Goal: Task Accomplishment & Management: Manage account settings

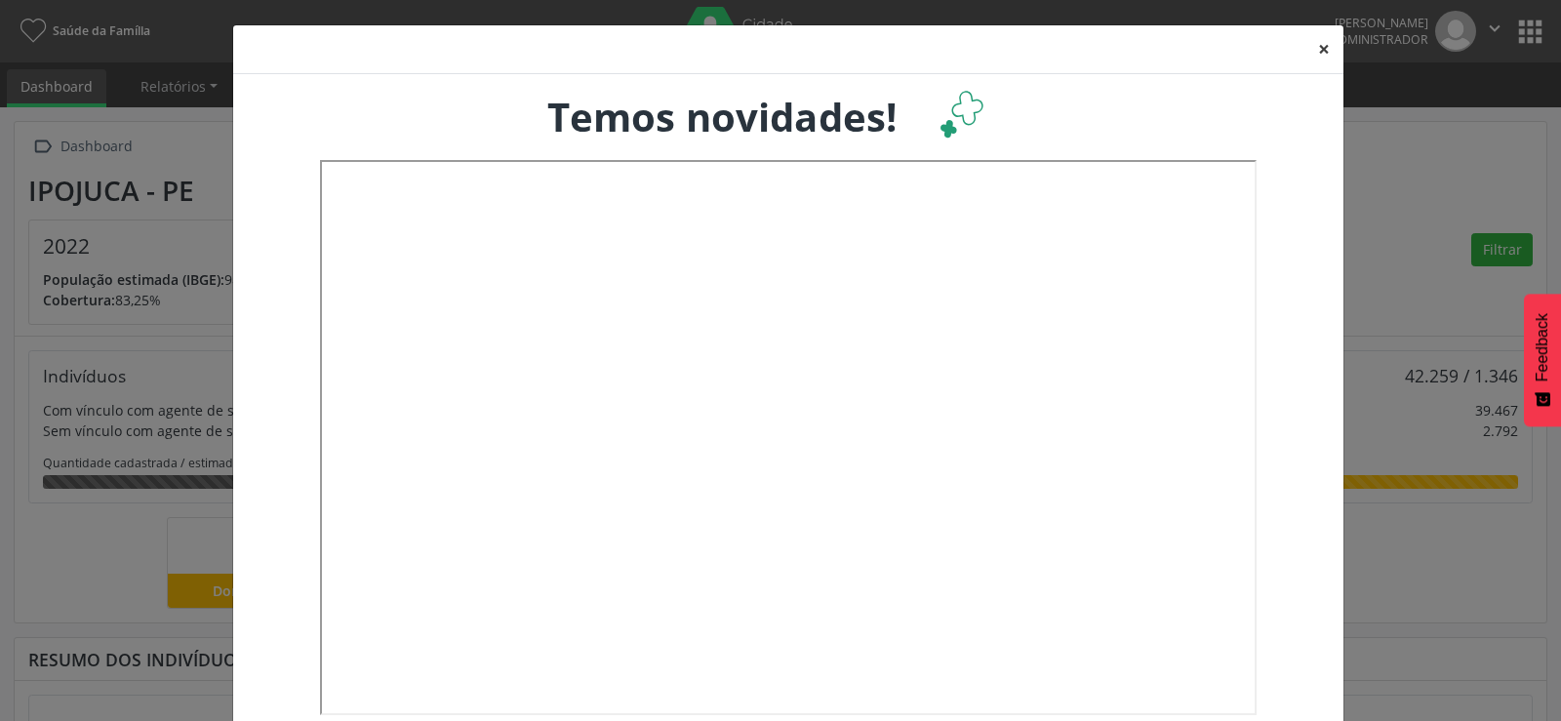
click at [1321, 49] on button "×" at bounding box center [1324, 49] width 39 height 48
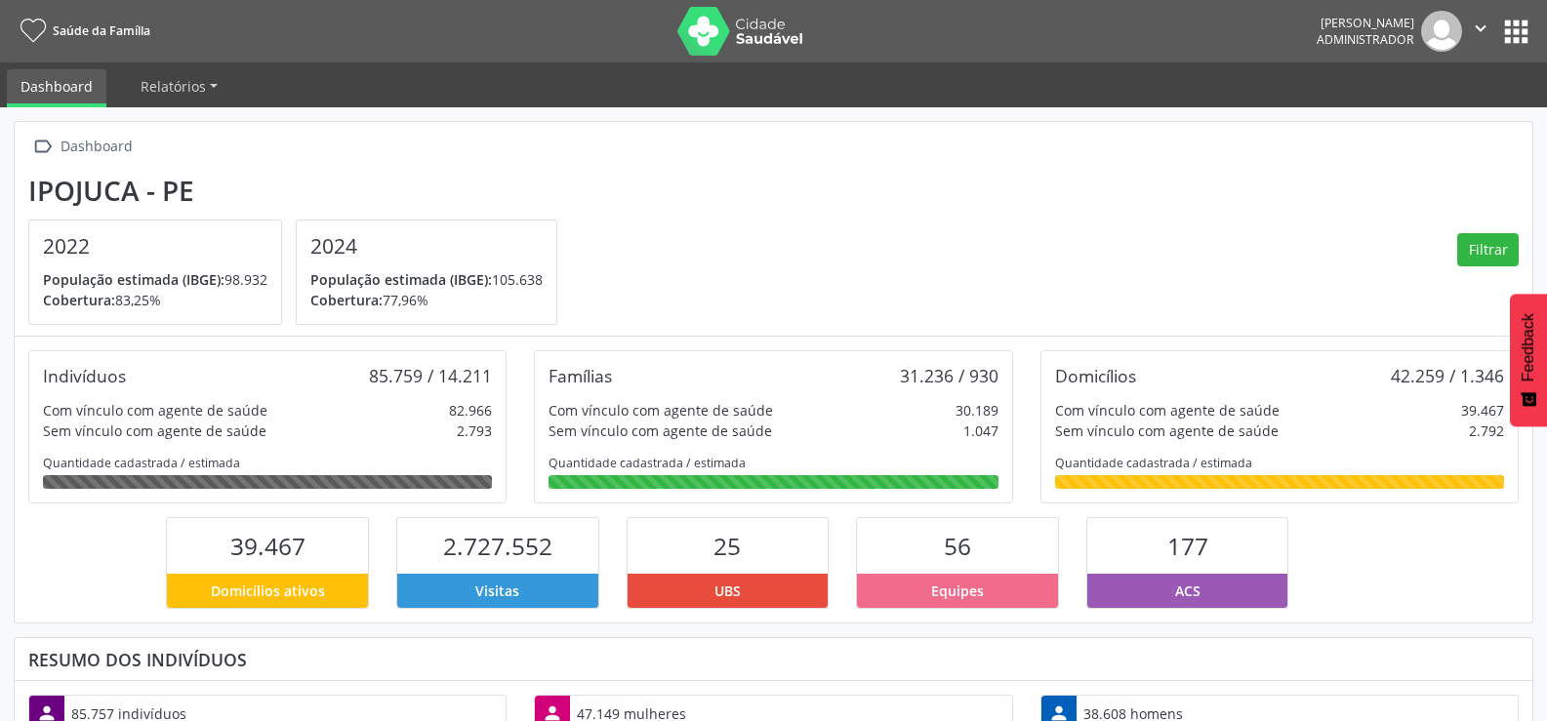
click at [1518, 16] on button "apps" at bounding box center [1516, 32] width 34 height 34
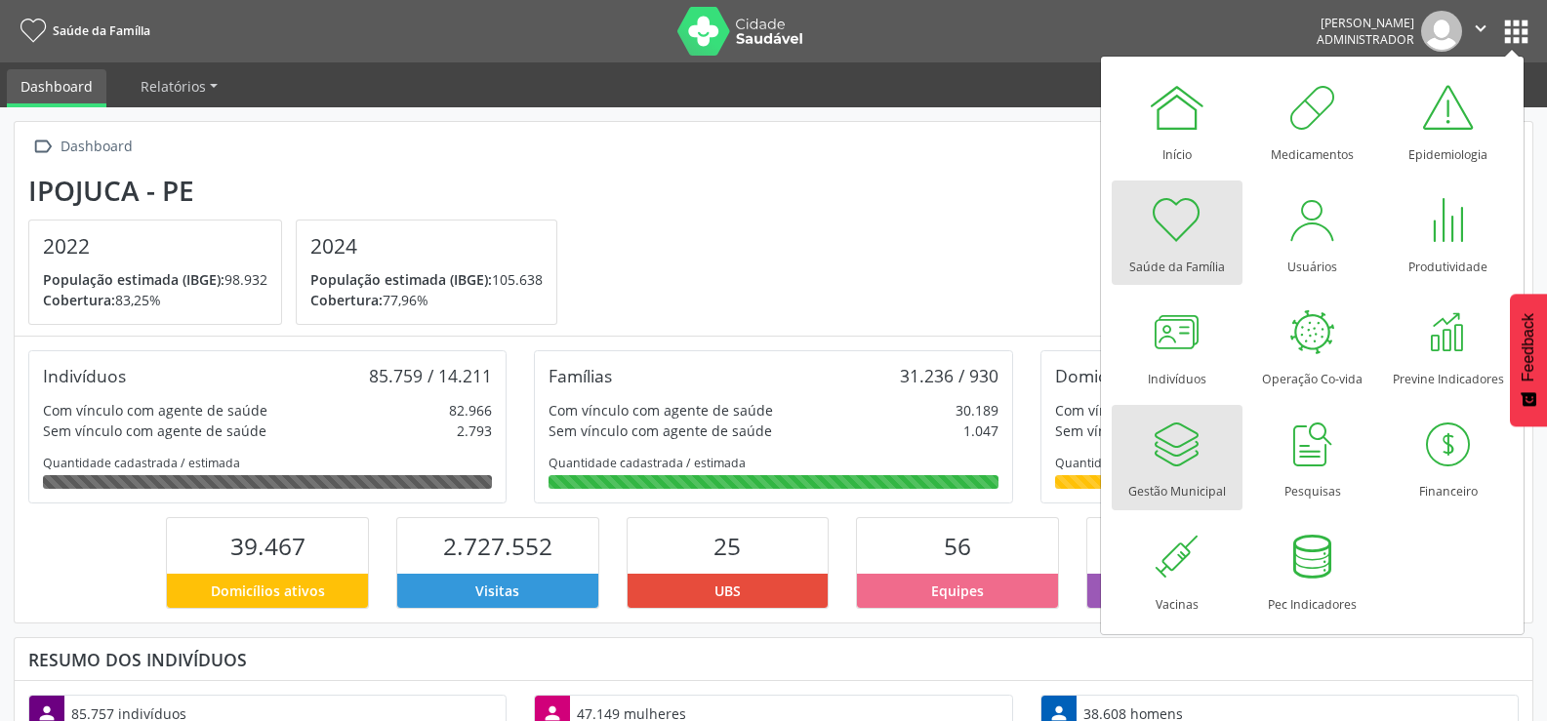
click at [1165, 476] on div "Gestão Municipal" at bounding box center [1177, 486] width 98 height 26
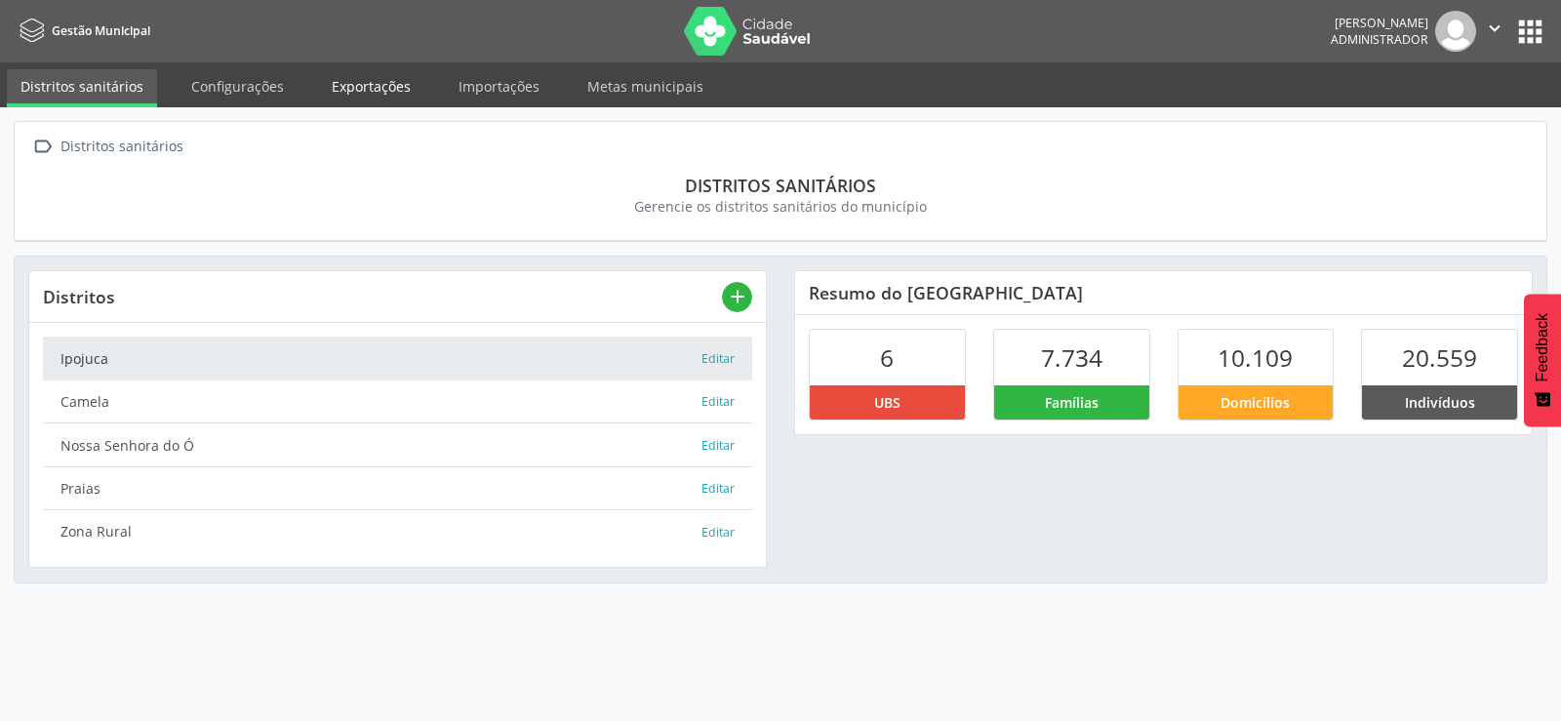
click at [380, 89] on link "Exportações" at bounding box center [371, 86] width 106 height 34
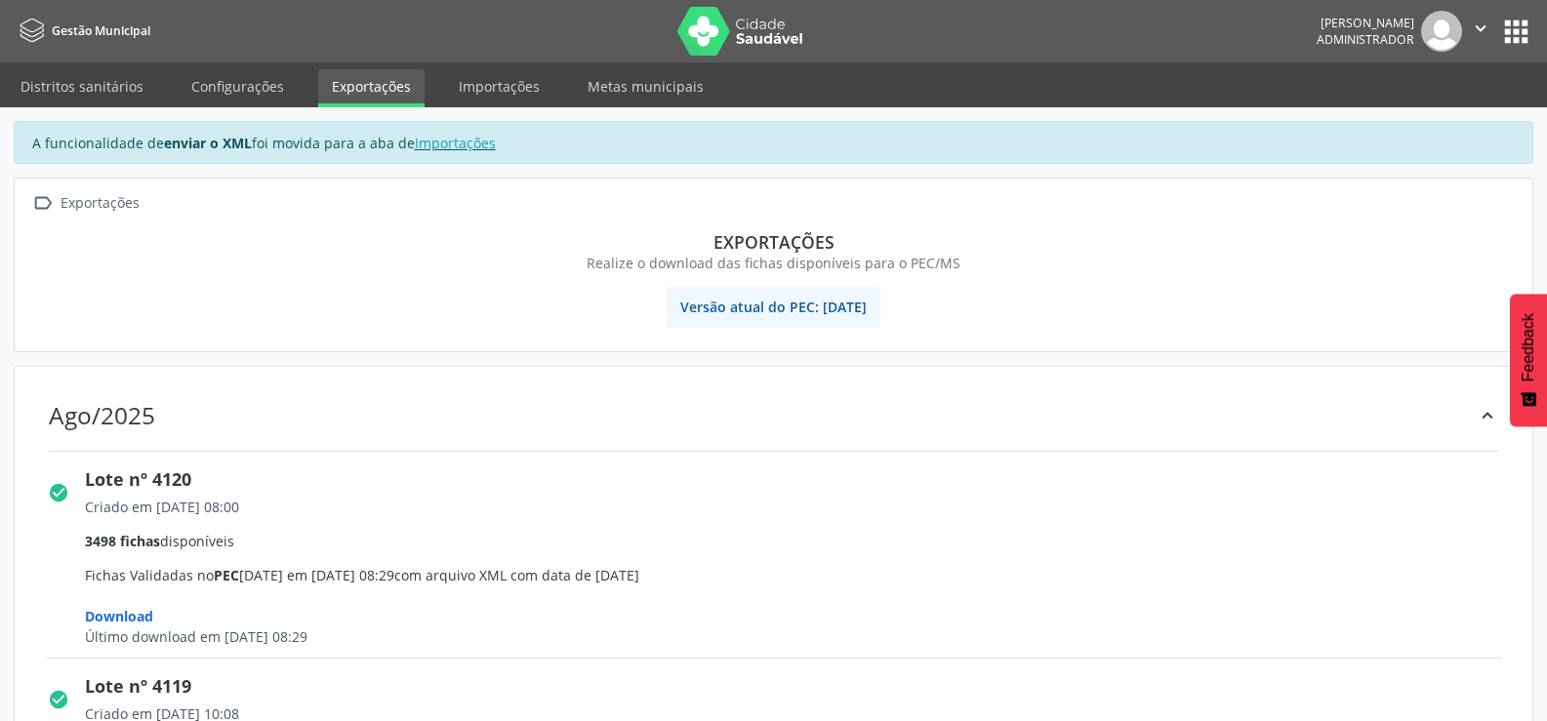
click at [1516, 39] on button "apps" at bounding box center [1516, 32] width 34 height 34
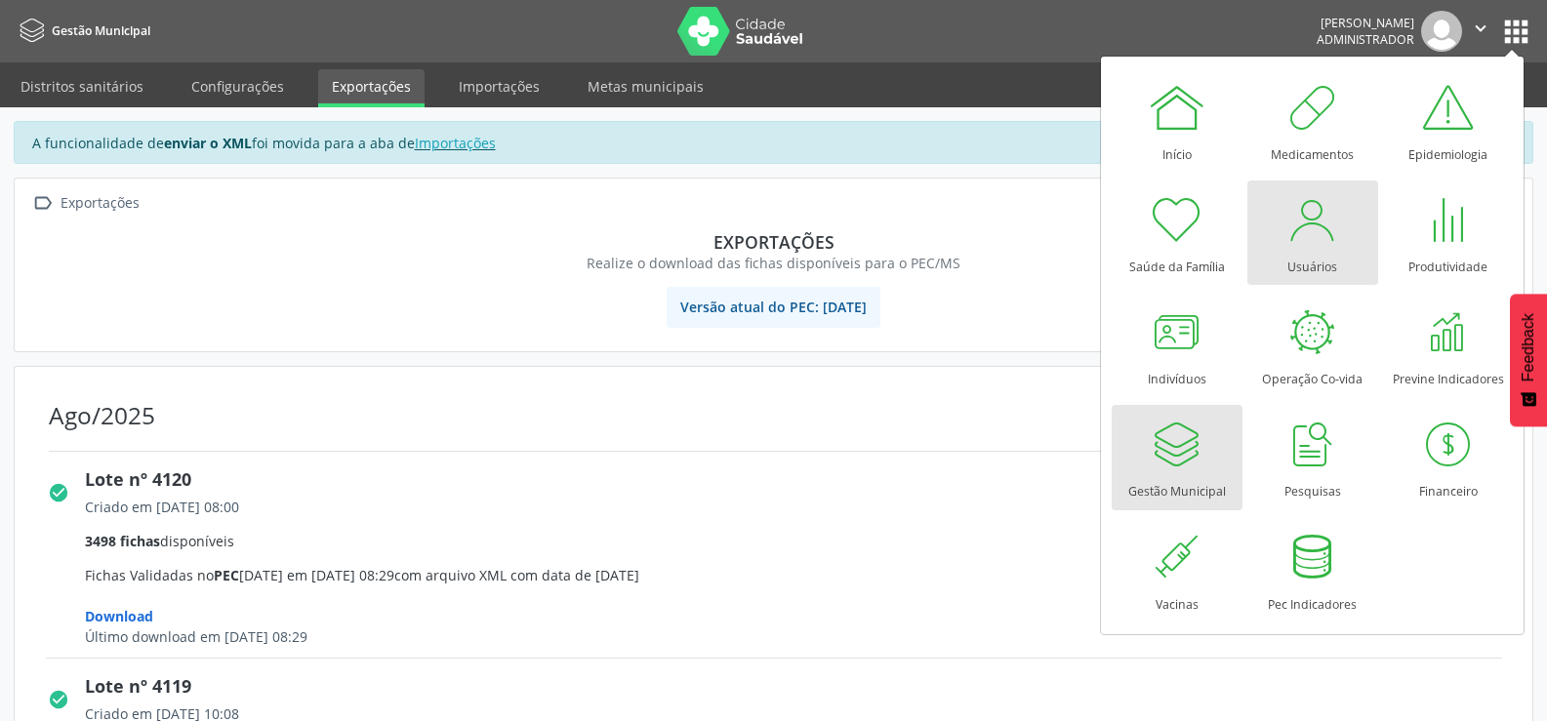
click at [1330, 215] on div at bounding box center [1312, 219] width 59 height 59
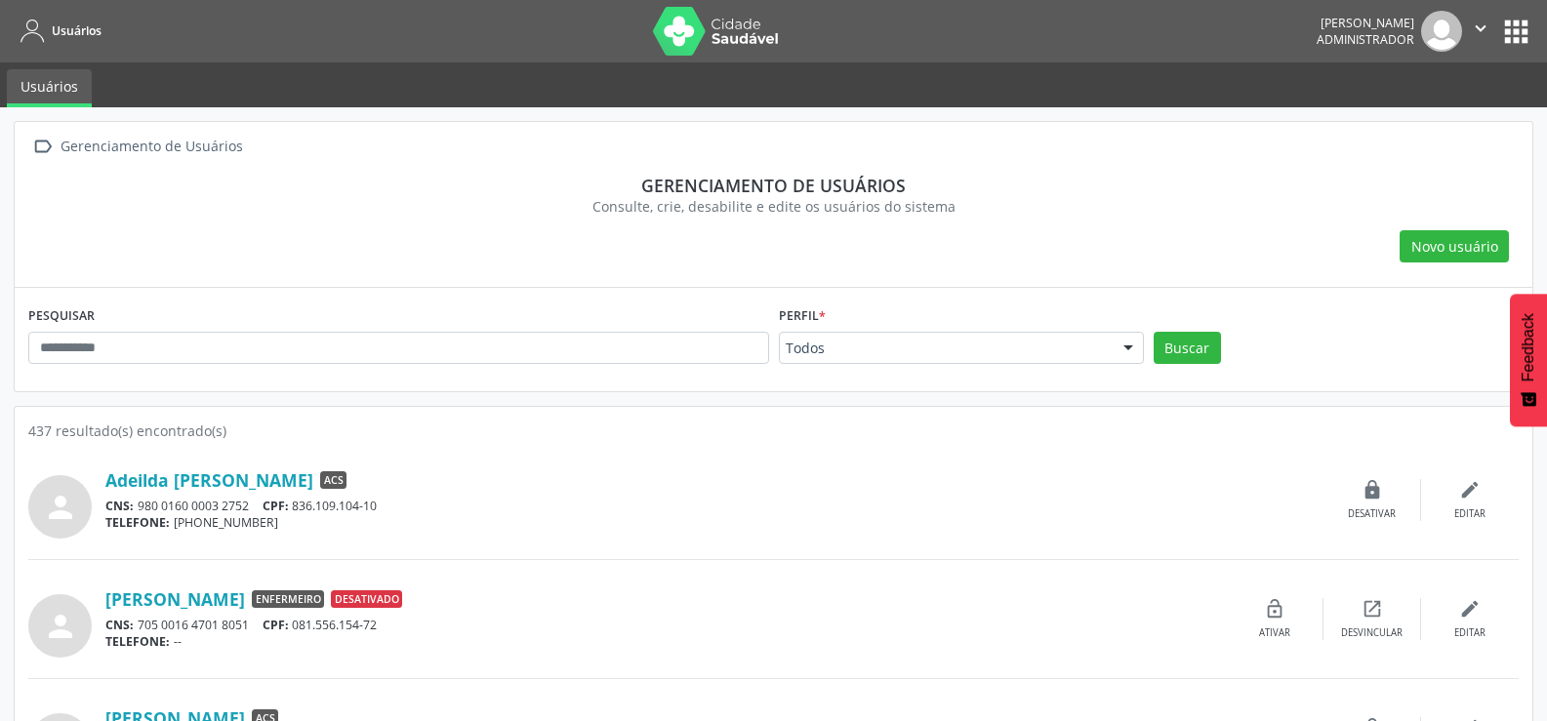
click at [1132, 341] on div at bounding box center [1128, 349] width 29 height 33
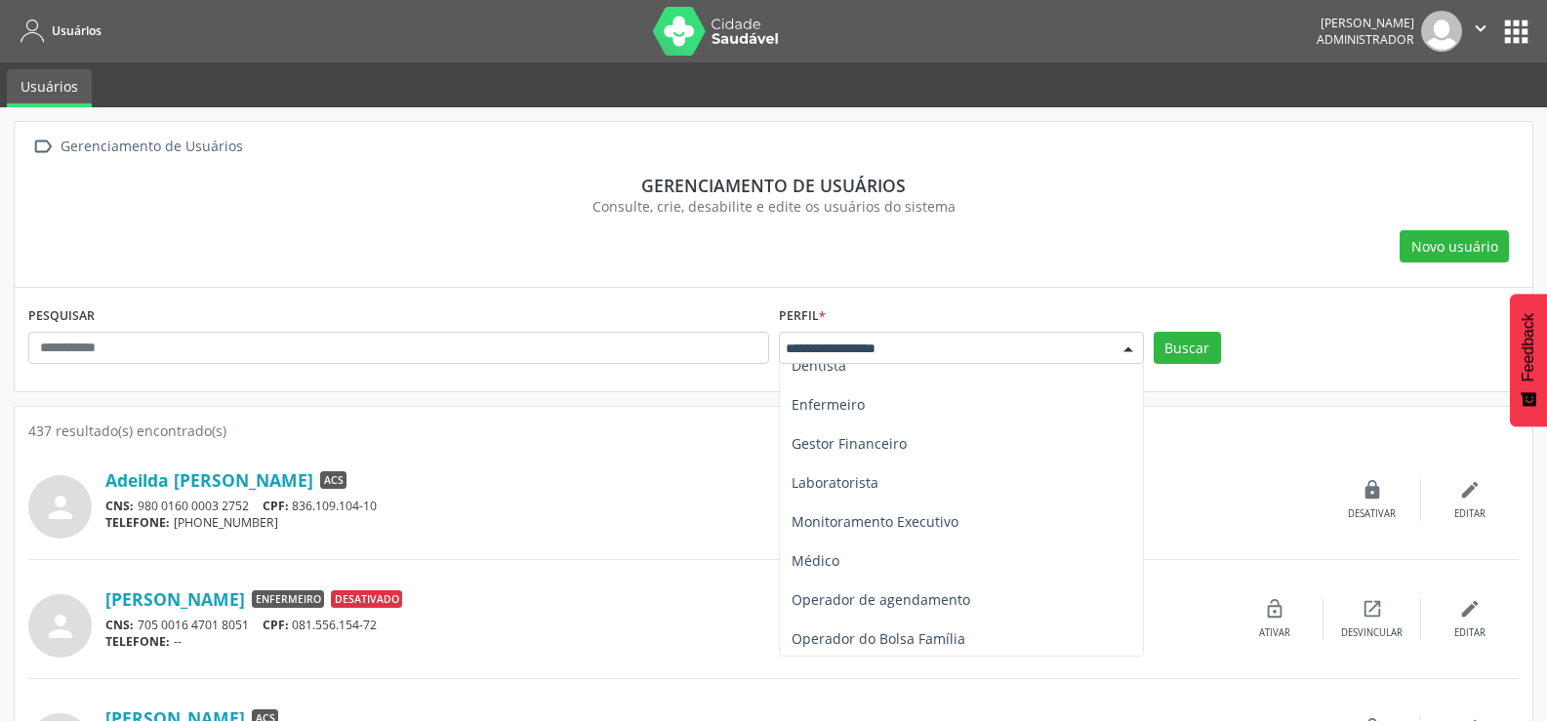
scroll to position [293, 0]
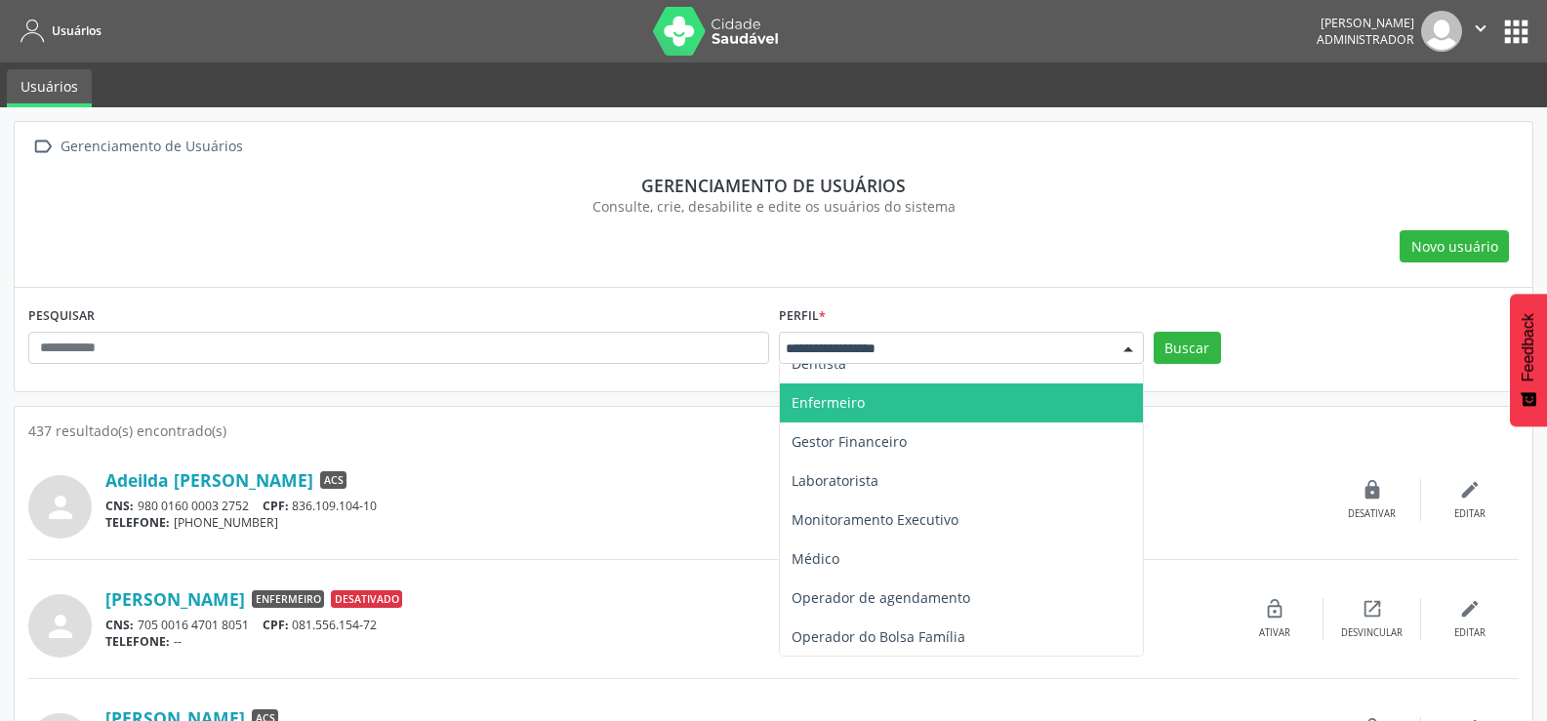
click at [822, 408] on span "Enfermeiro" at bounding box center [827, 402] width 73 height 19
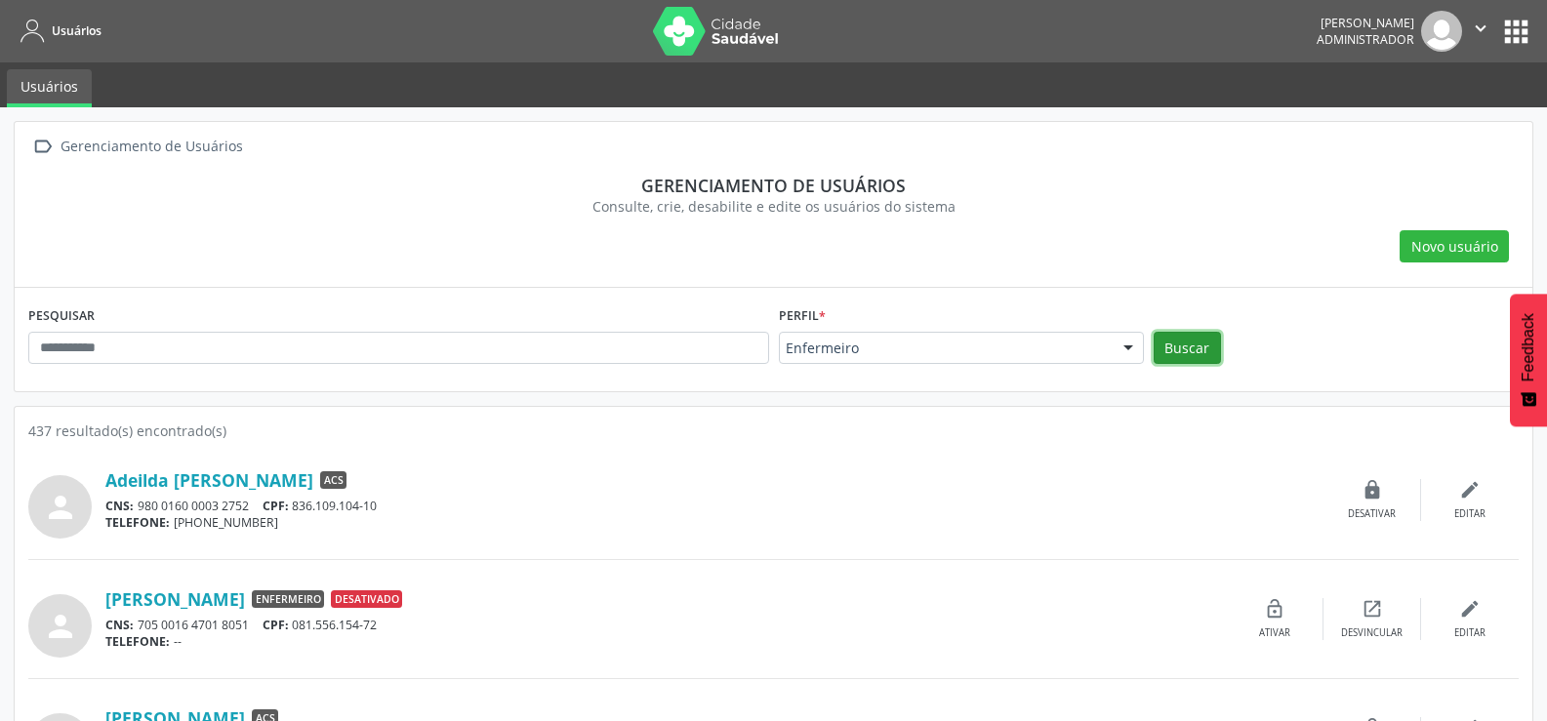
click at [1183, 364] on button "Buscar" at bounding box center [1187, 348] width 67 height 33
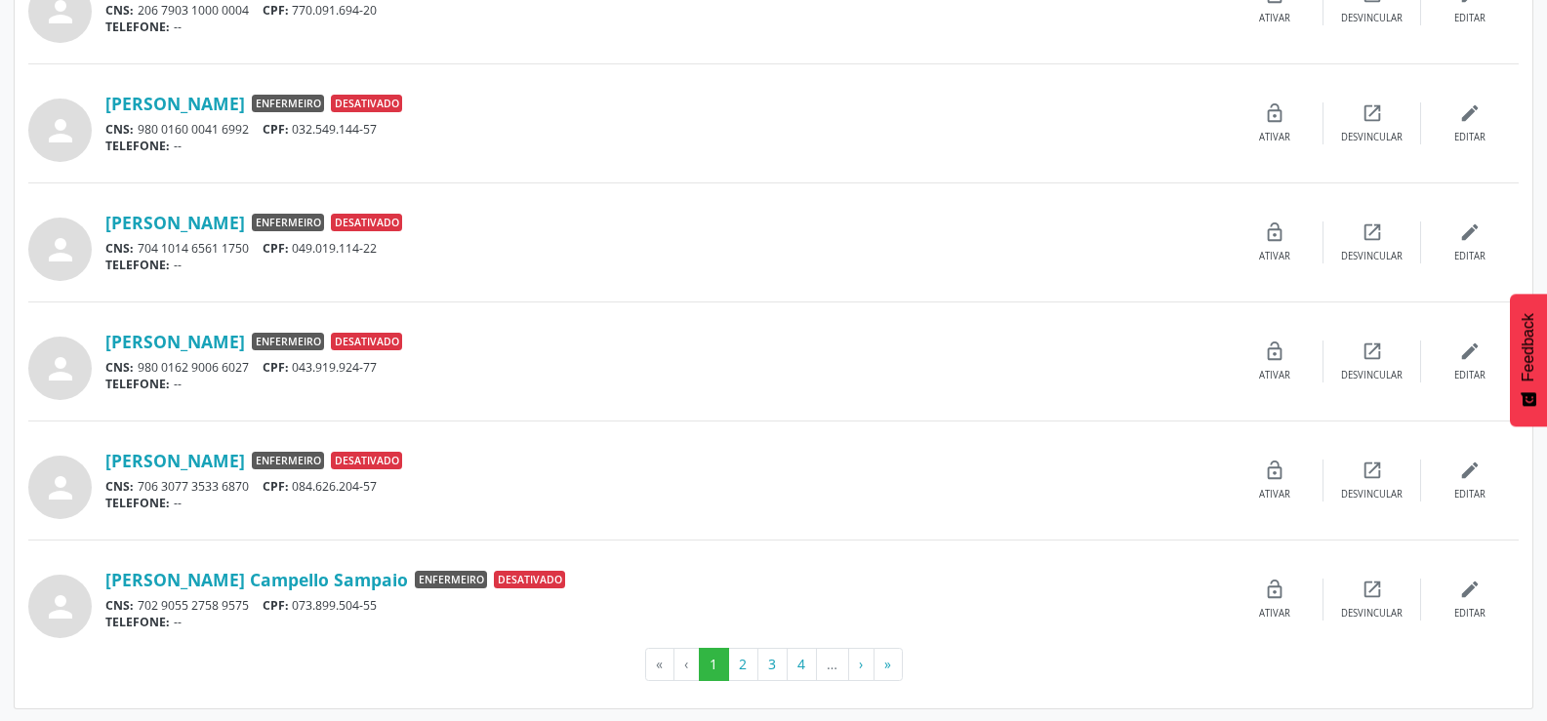
scroll to position [1569, 0]
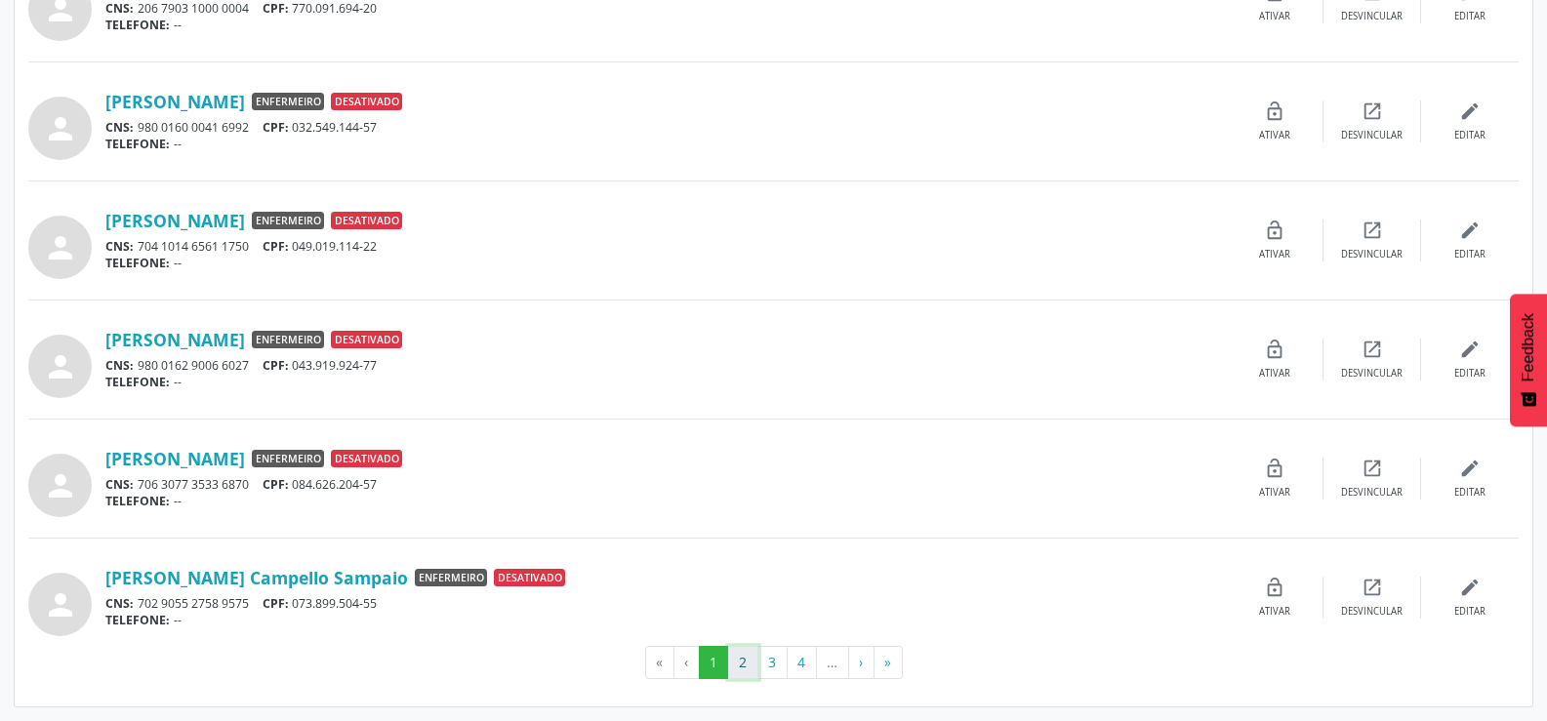
click at [743, 661] on button "2" at bounding box center [743, 662] width 30 height 33
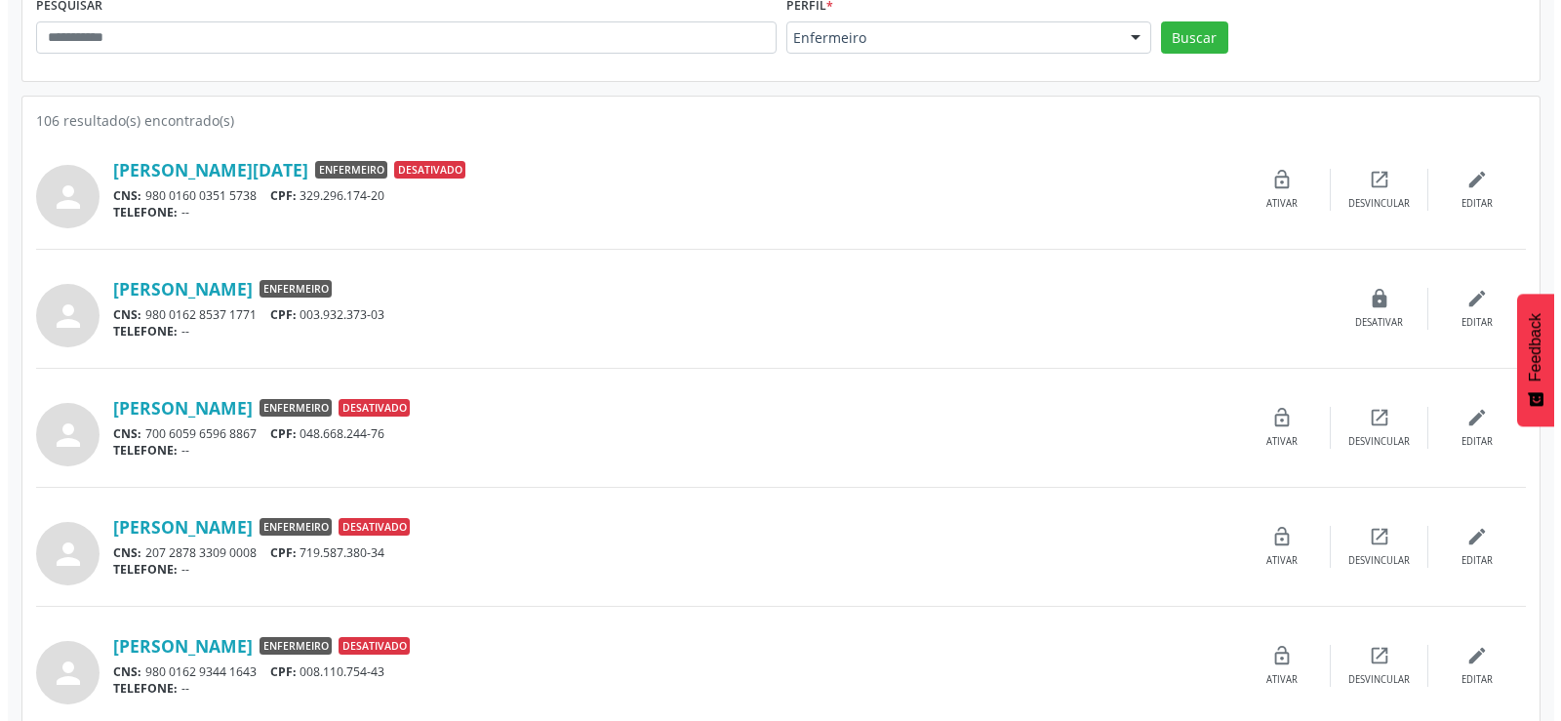
scroll to position [293, 0]
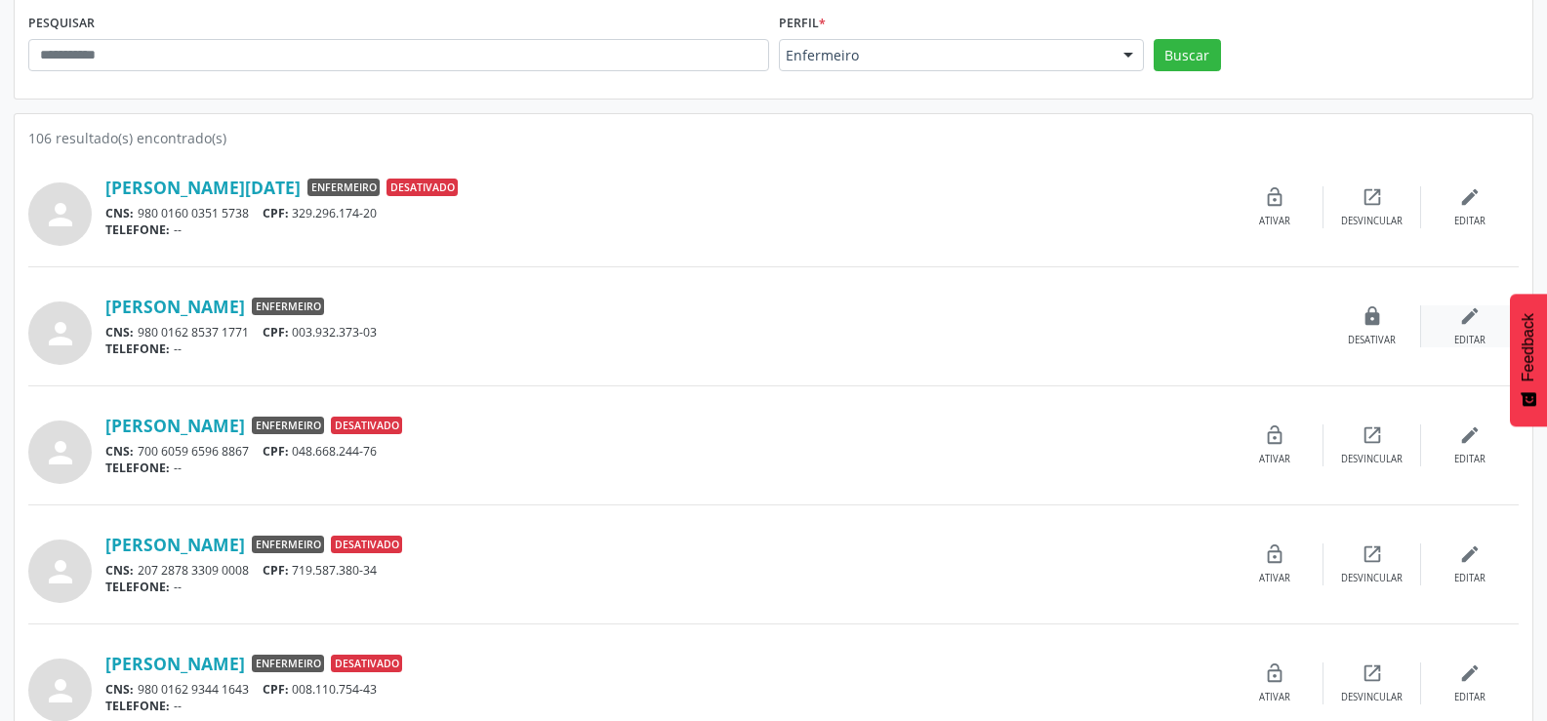
click at [1453, 334] on div "edit Editar" at bounding box center [1470, 326] width 98 height 42
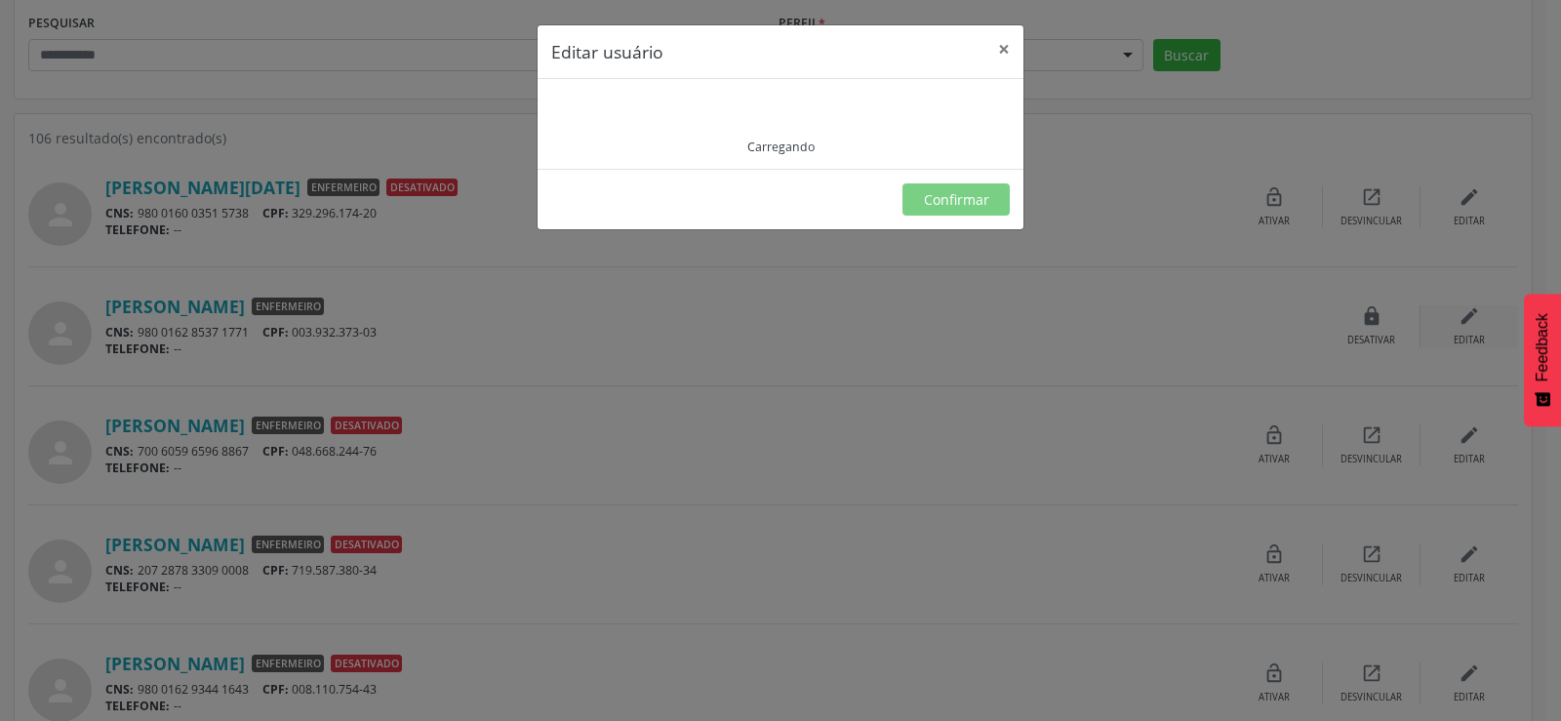
type input "**********"
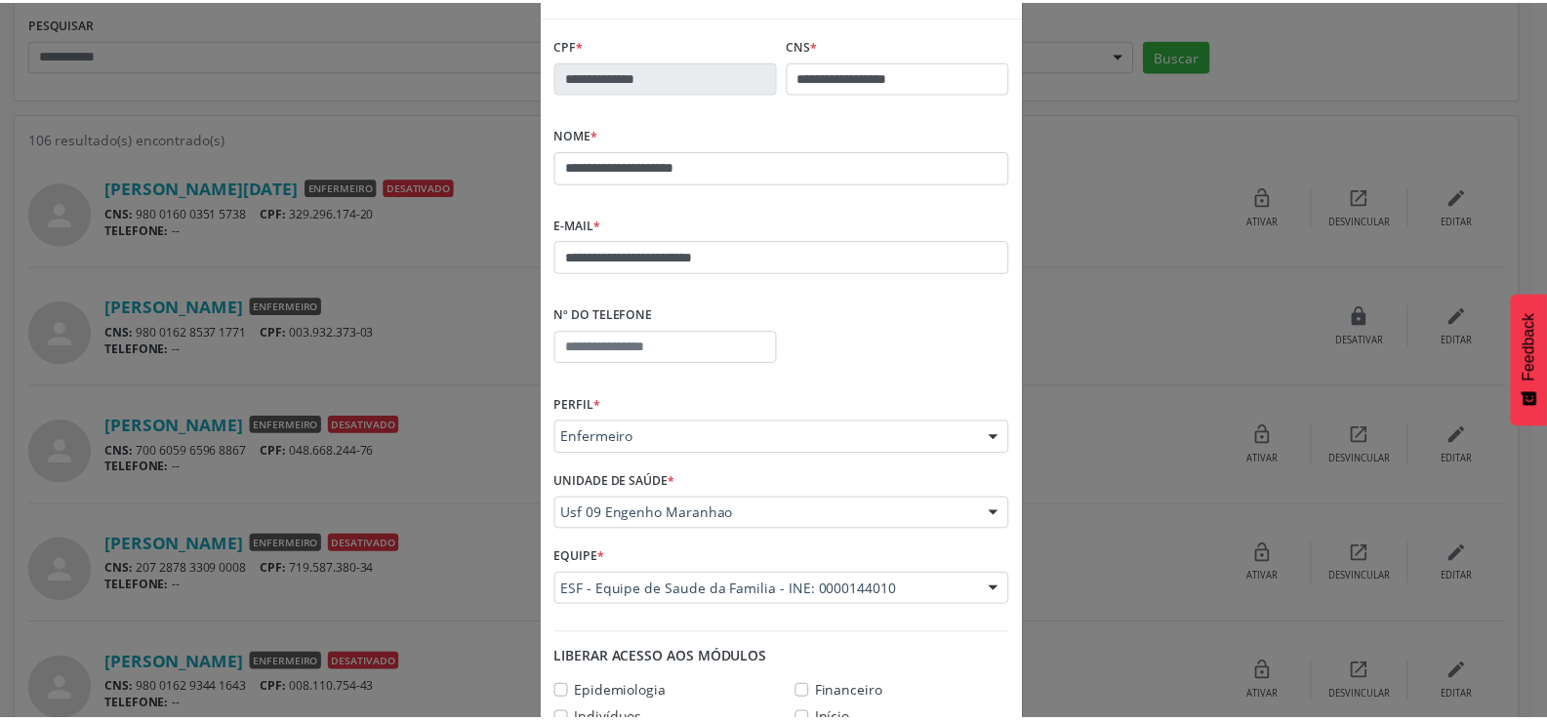
scroll to position [0, 0]
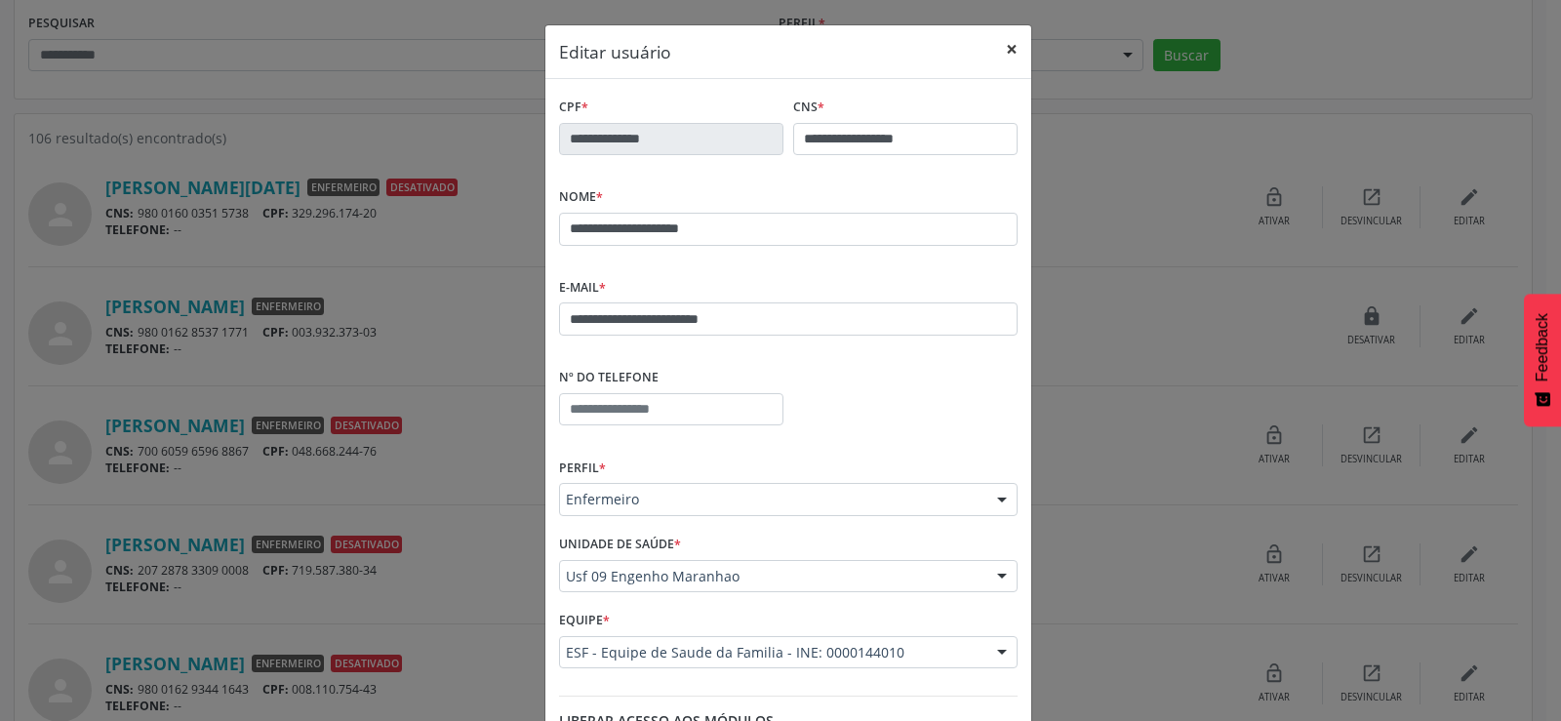
click at [1002, 53] on button "×" at bounding box center [1012, 49] width 39 height 48
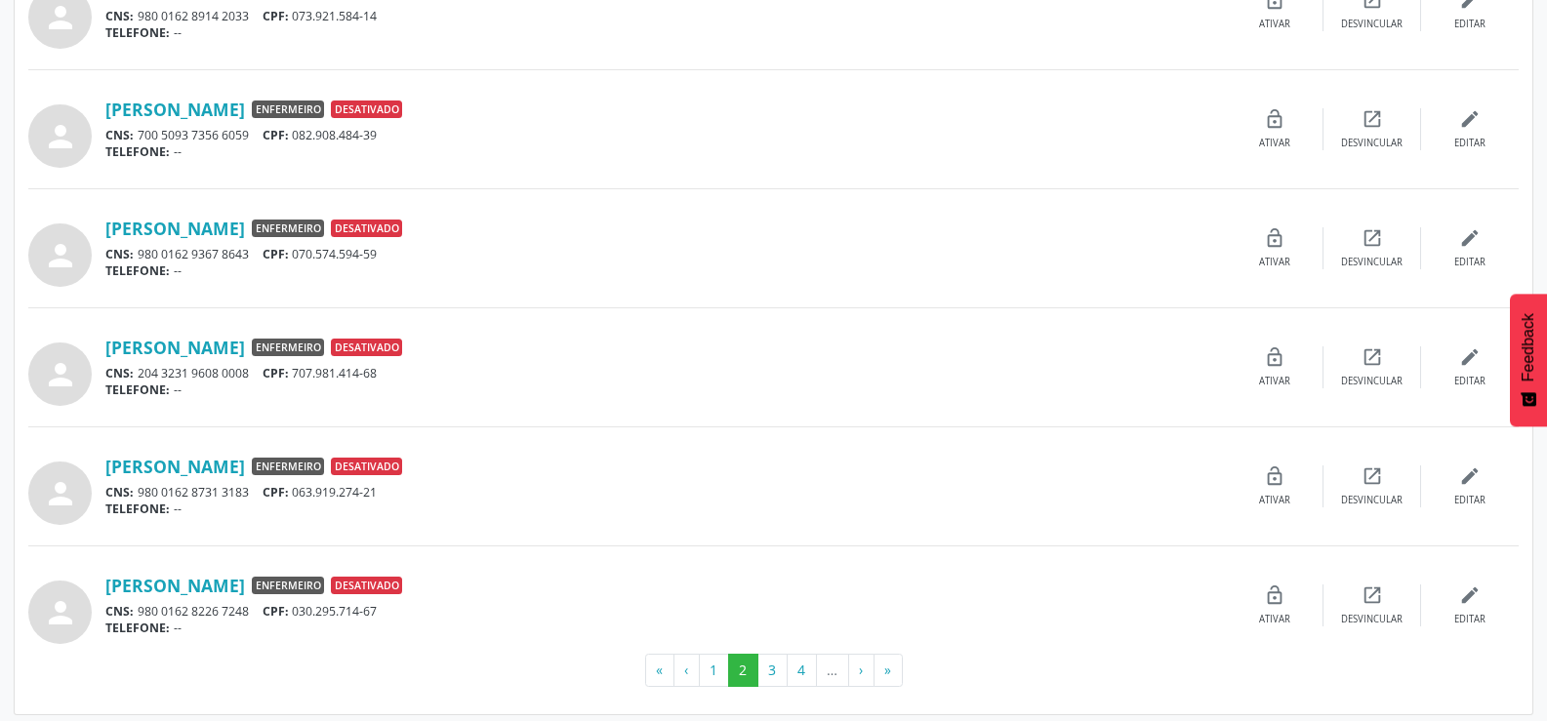
scroll to position [1569, 0]
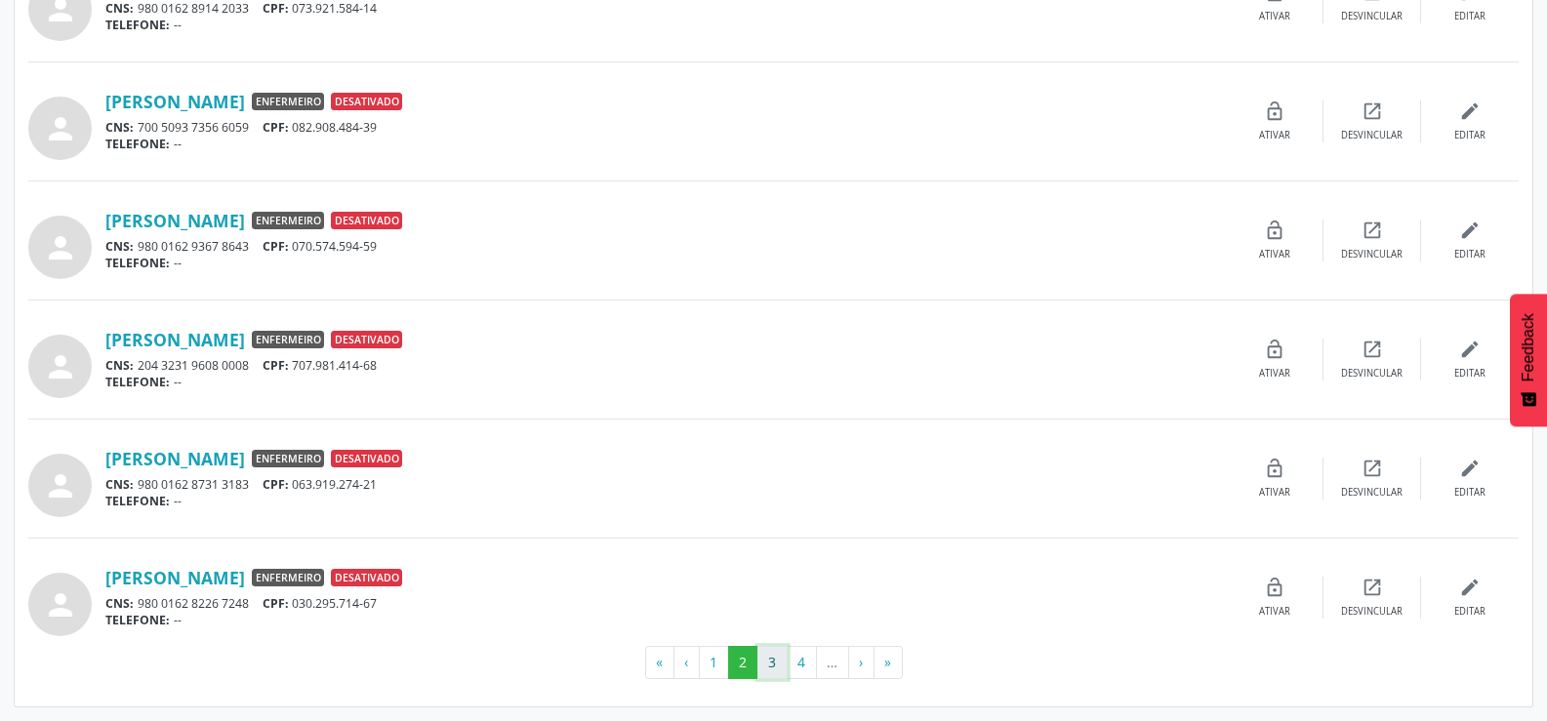
click at [770, 664] on button "3" at bounding box center [772, 662] width 30 height 33
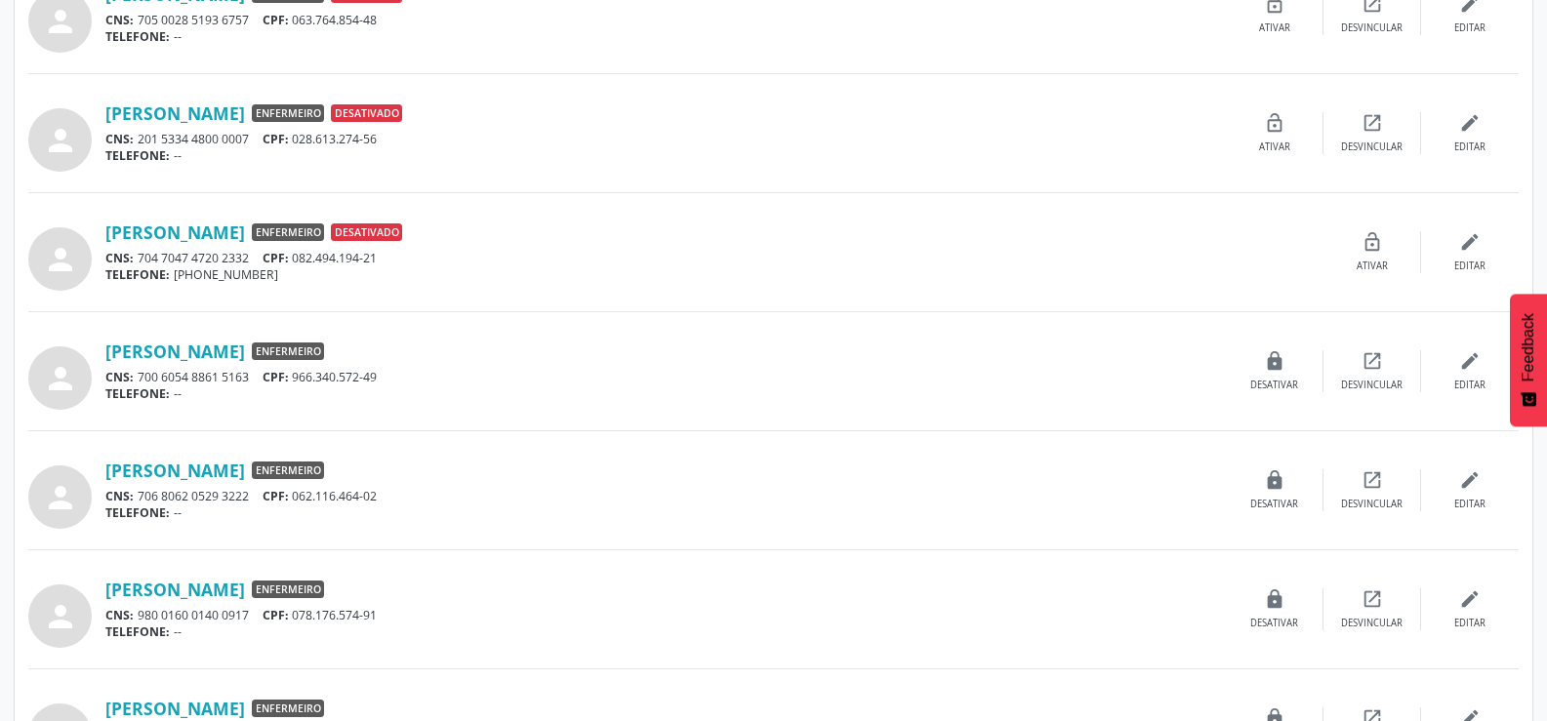
scroll to position [1179, 0]
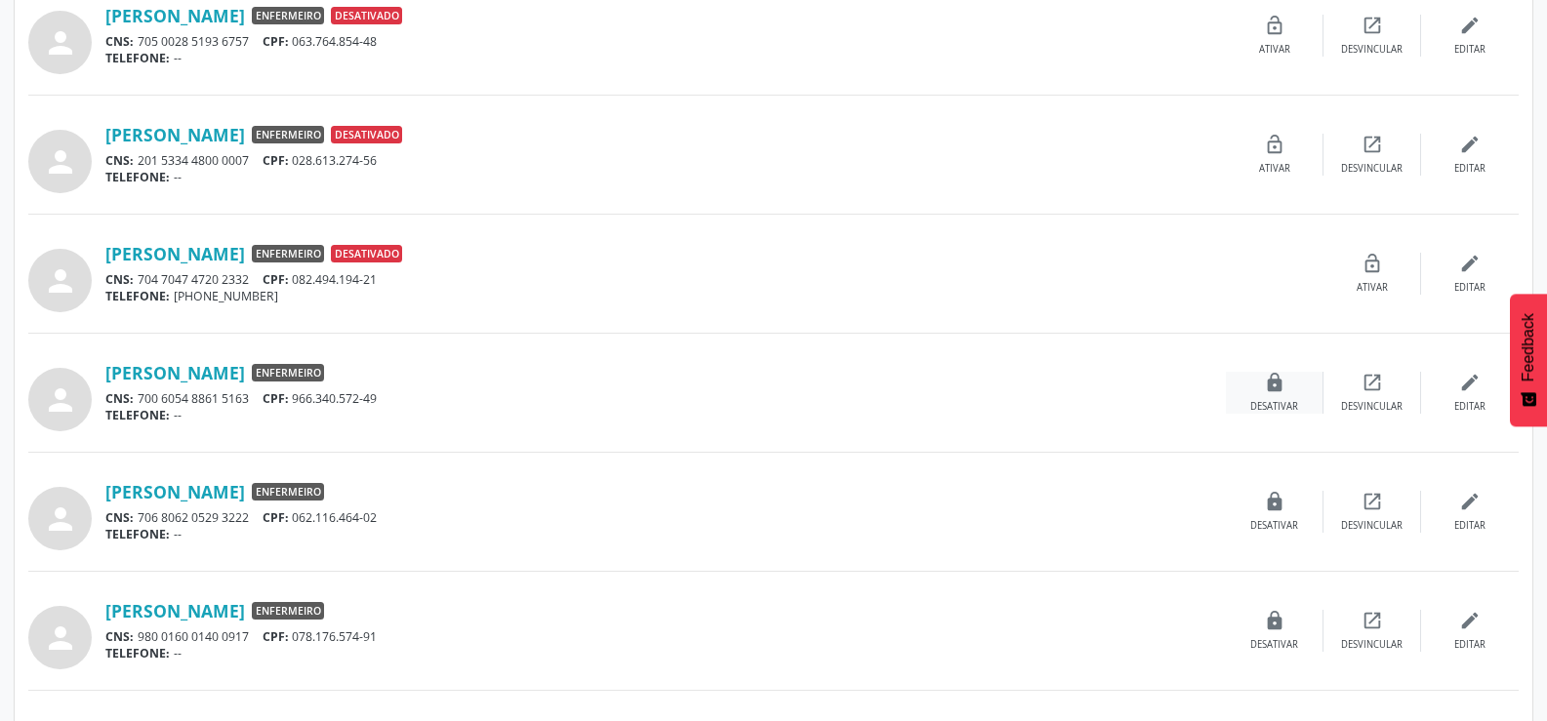
click at [1279, 387] on icon "lock" at bounding box center [1274, 382] width 21 height 21
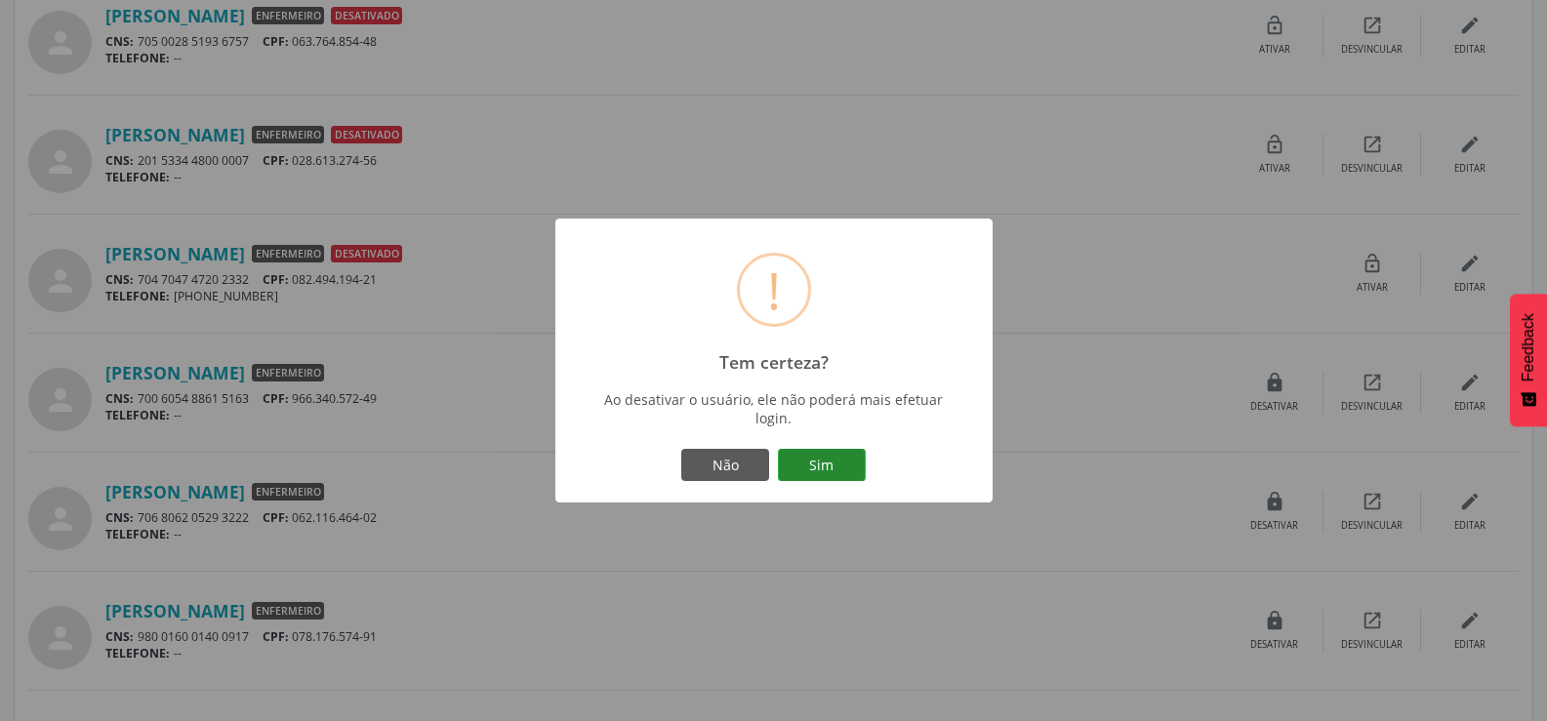
click at [837, 463] on button "Sim" at bounding box center [822, 465] width 88 height 33
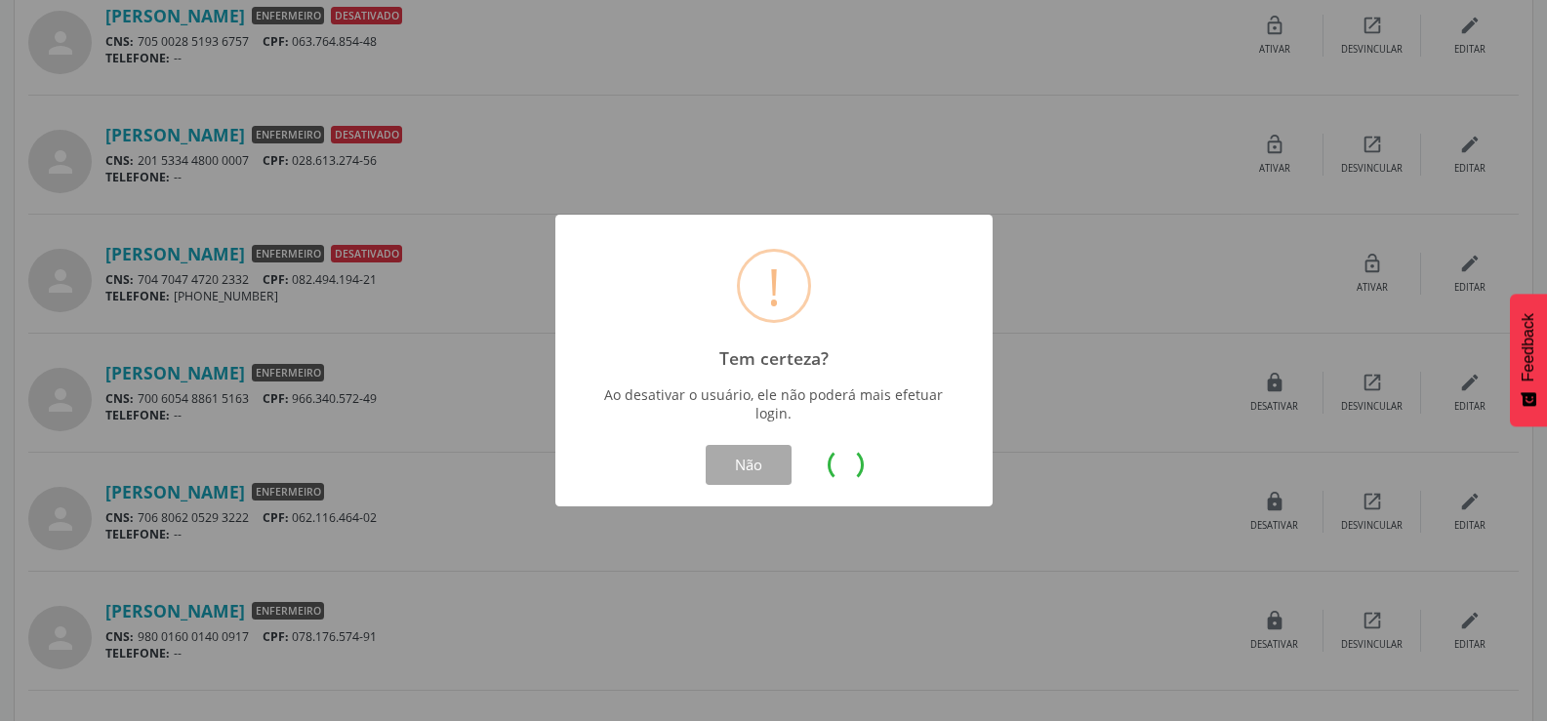
scroll to position [0, 0]
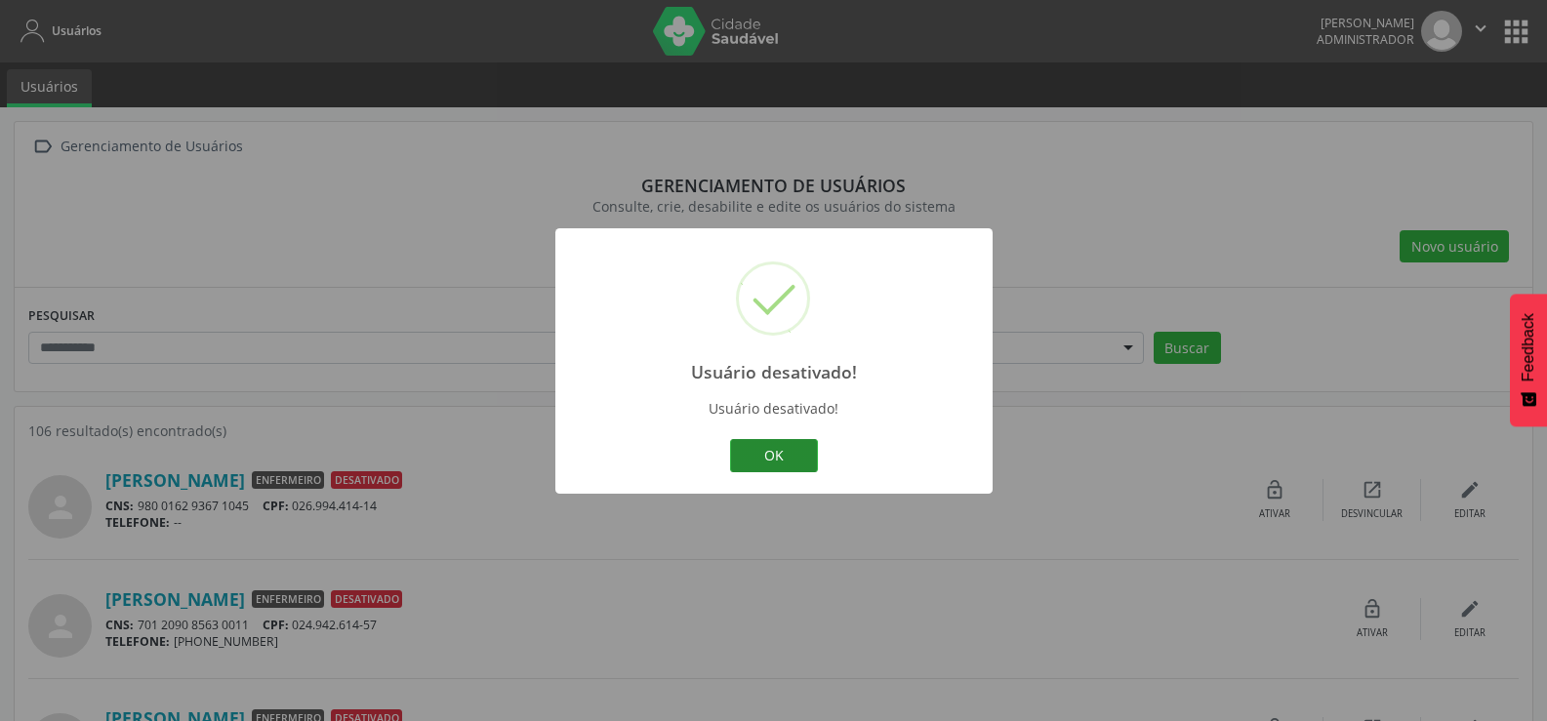
click at [783, 471] on button "OK" at bounding box center [774, 455] width 88 height 33
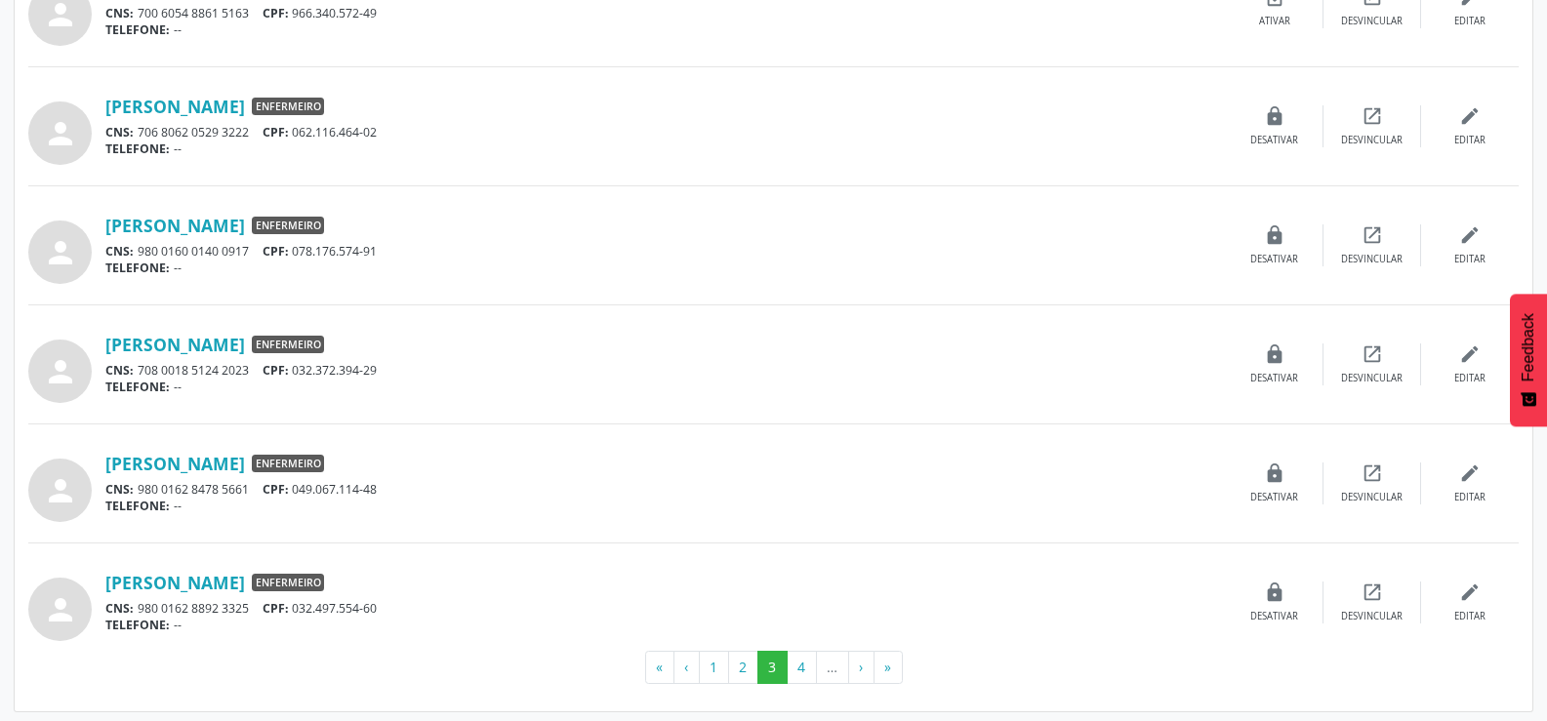
scroll to position [1569, 0]
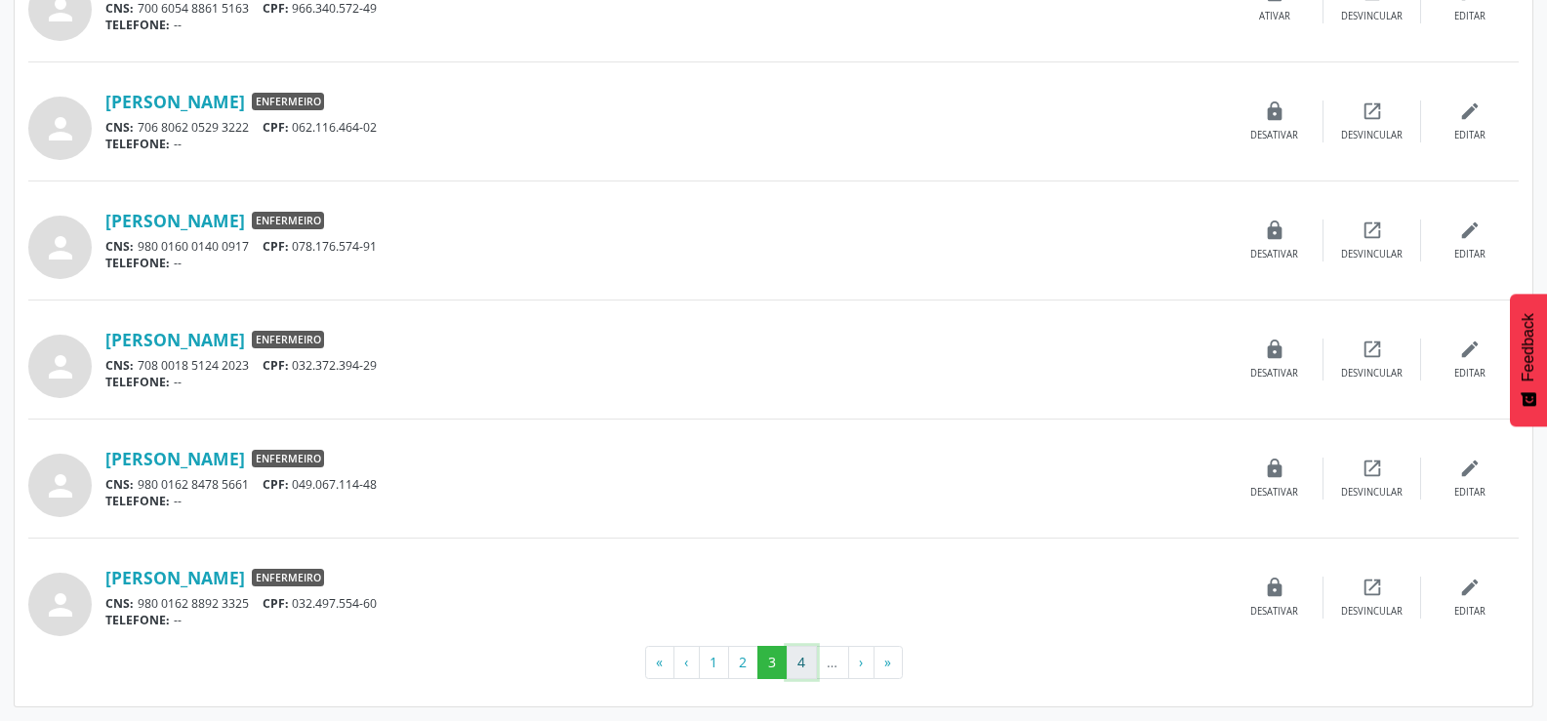
click at [800, 669] on button "4" at bounding box center [802, 662] width 30 height 33
click at [746, 669] on button "3" at bounding box center [744, 662] width 30 height 33
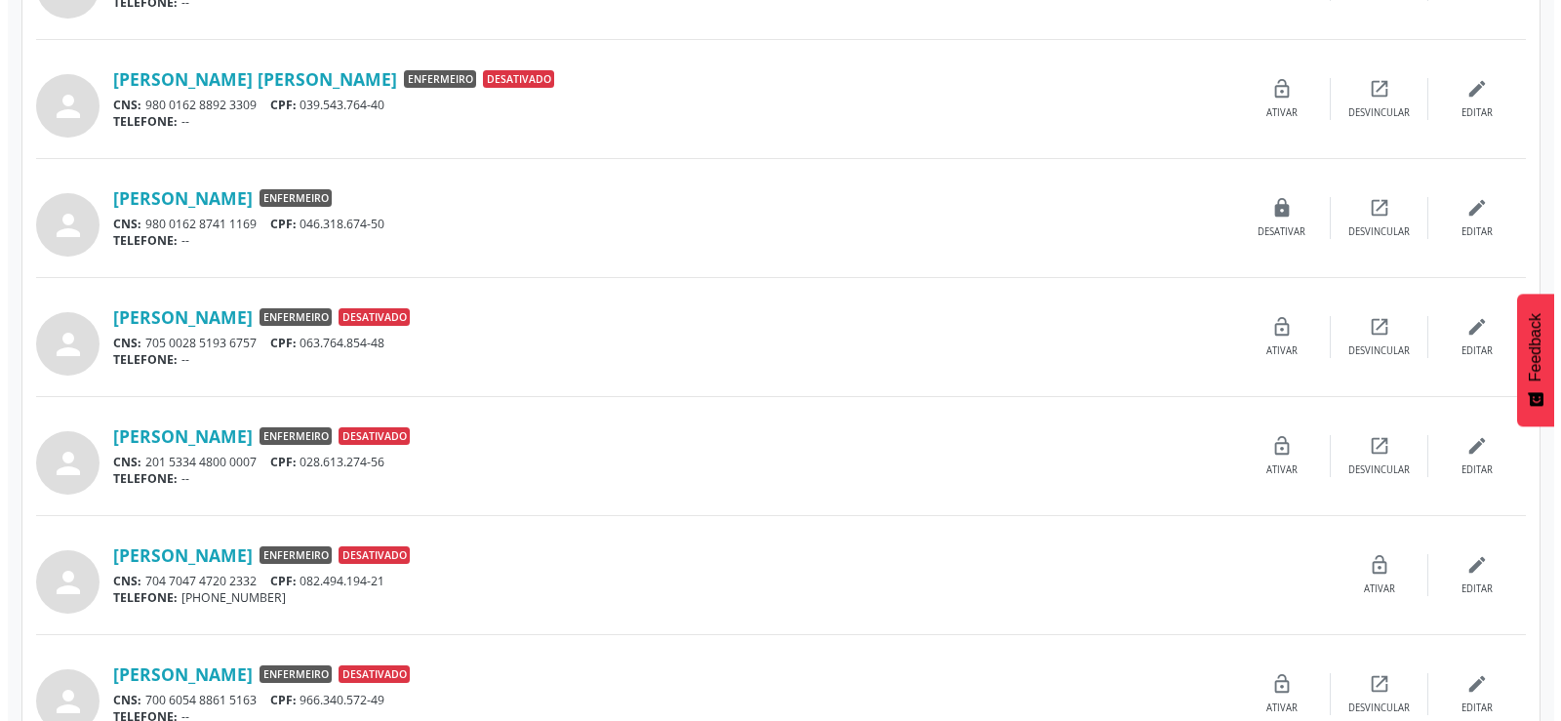
scroll to position [878, 0]
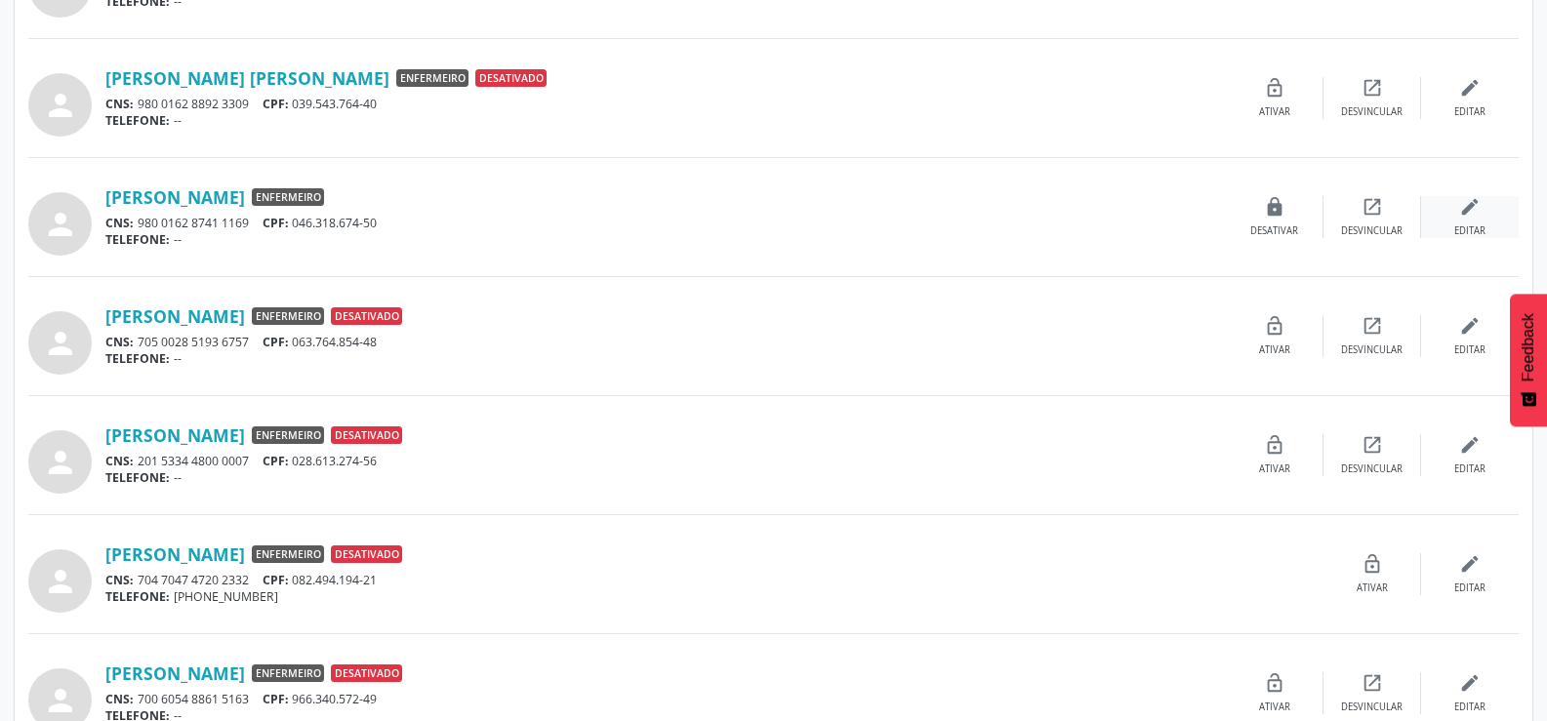
click at [1468, 223] on div "edit Editar" at bounding box center [1470, 217] width 98 height 42
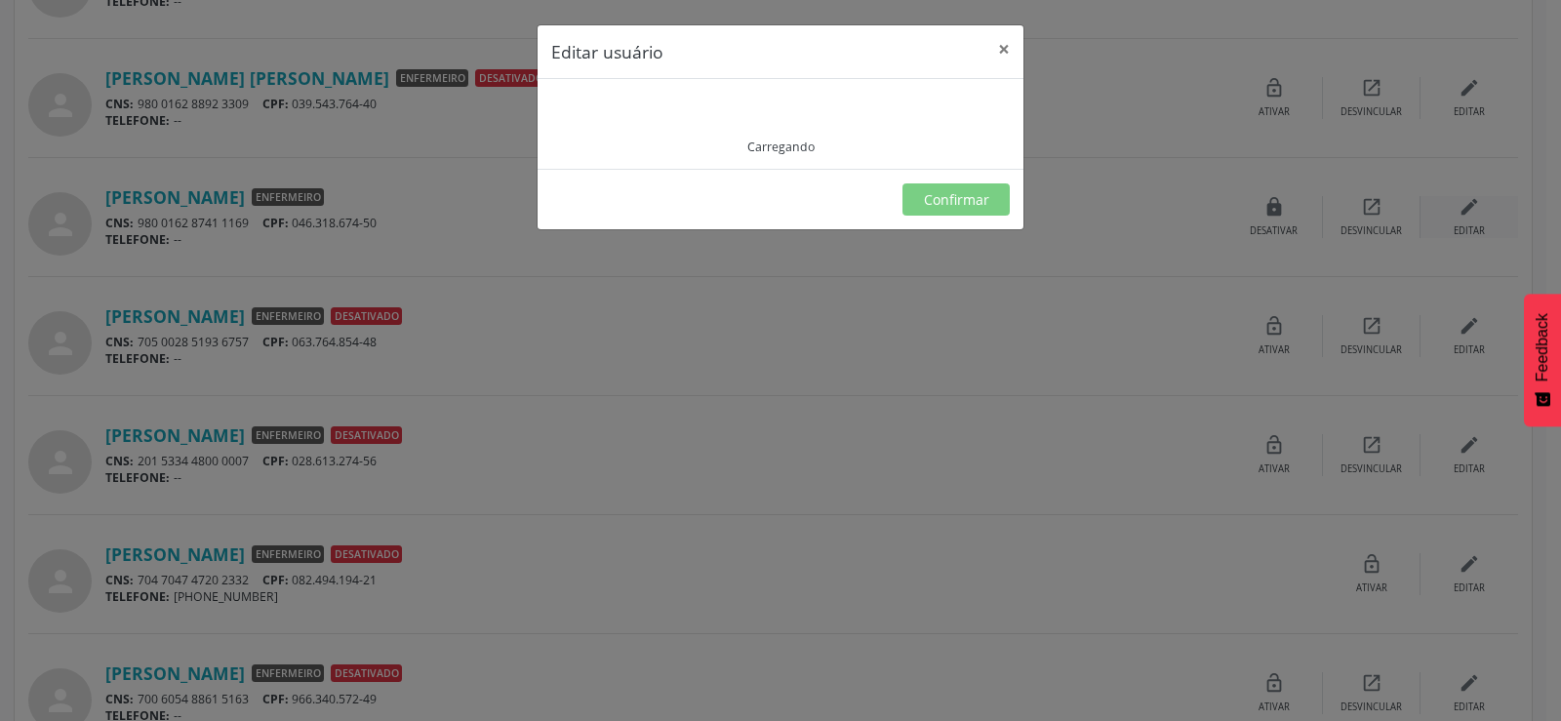
type input "**********"
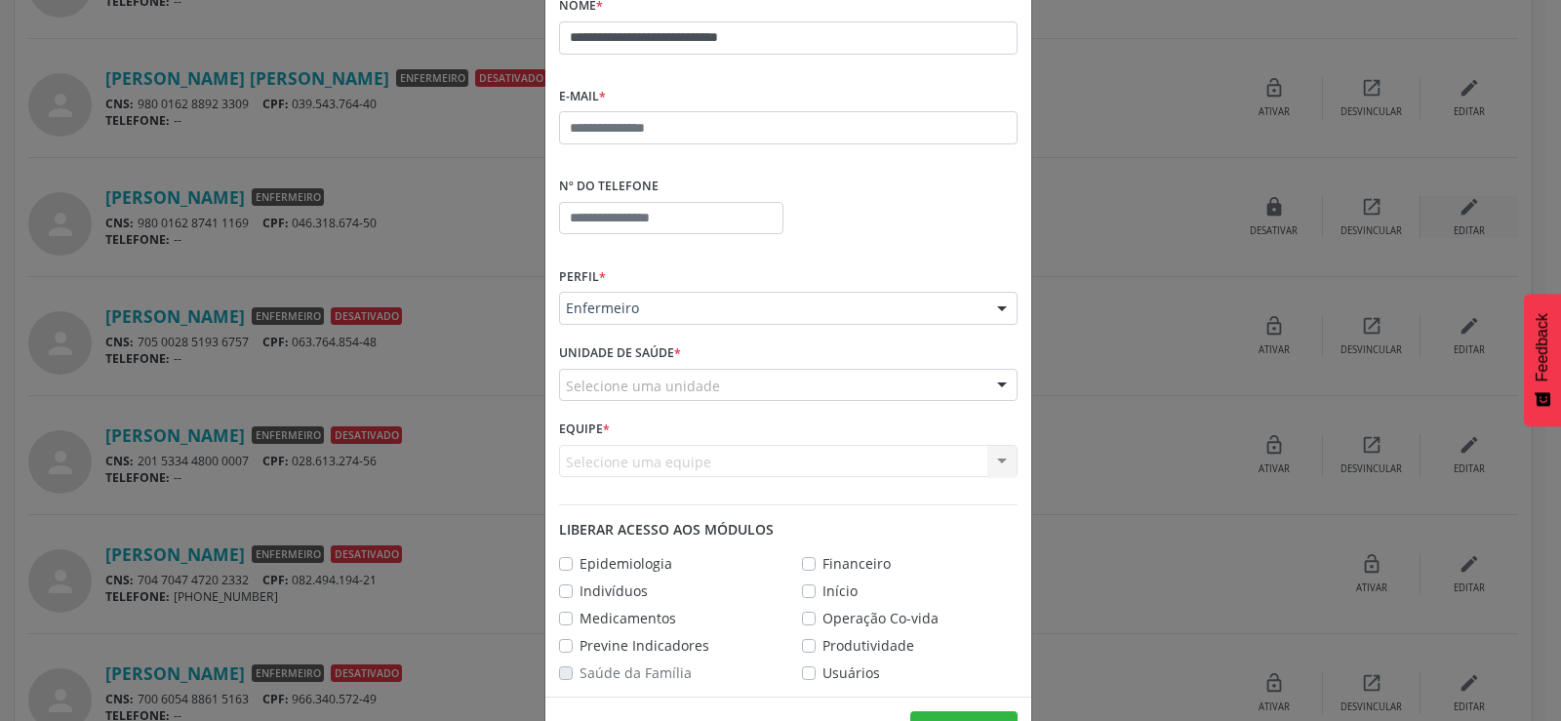
scroll to position [195, 0]
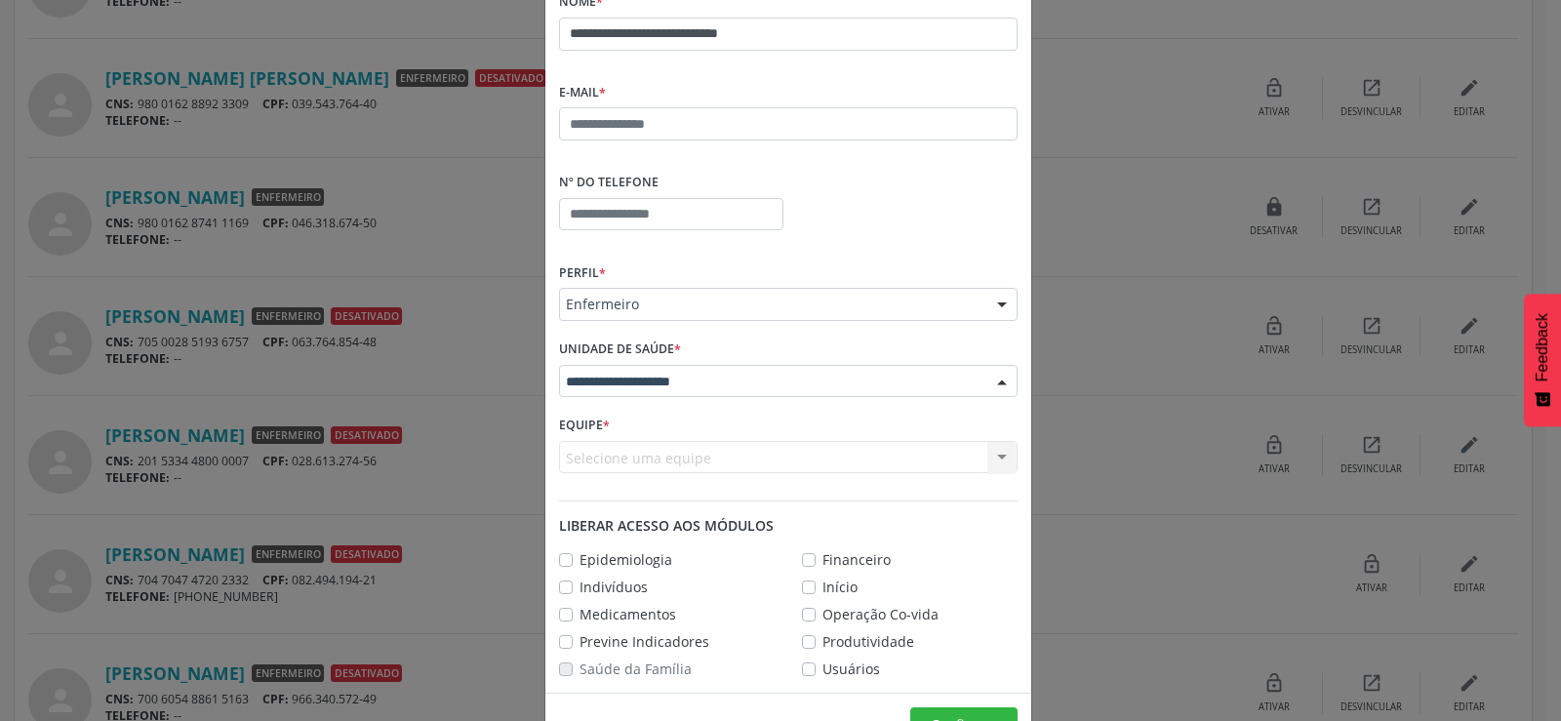
click at [992, 381] on div at bounding box center [1002, 382] width 29 height 33
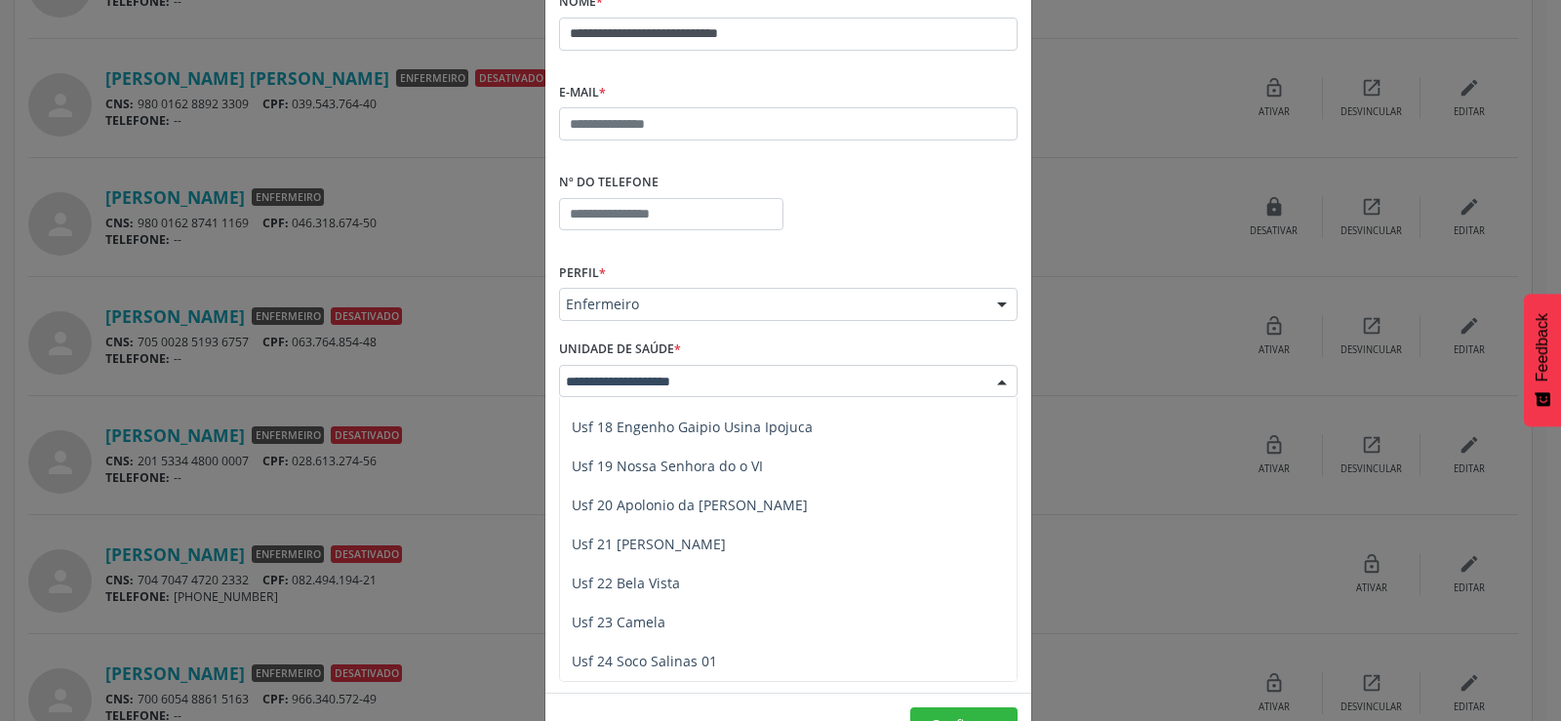
scroll to position [683, 0]
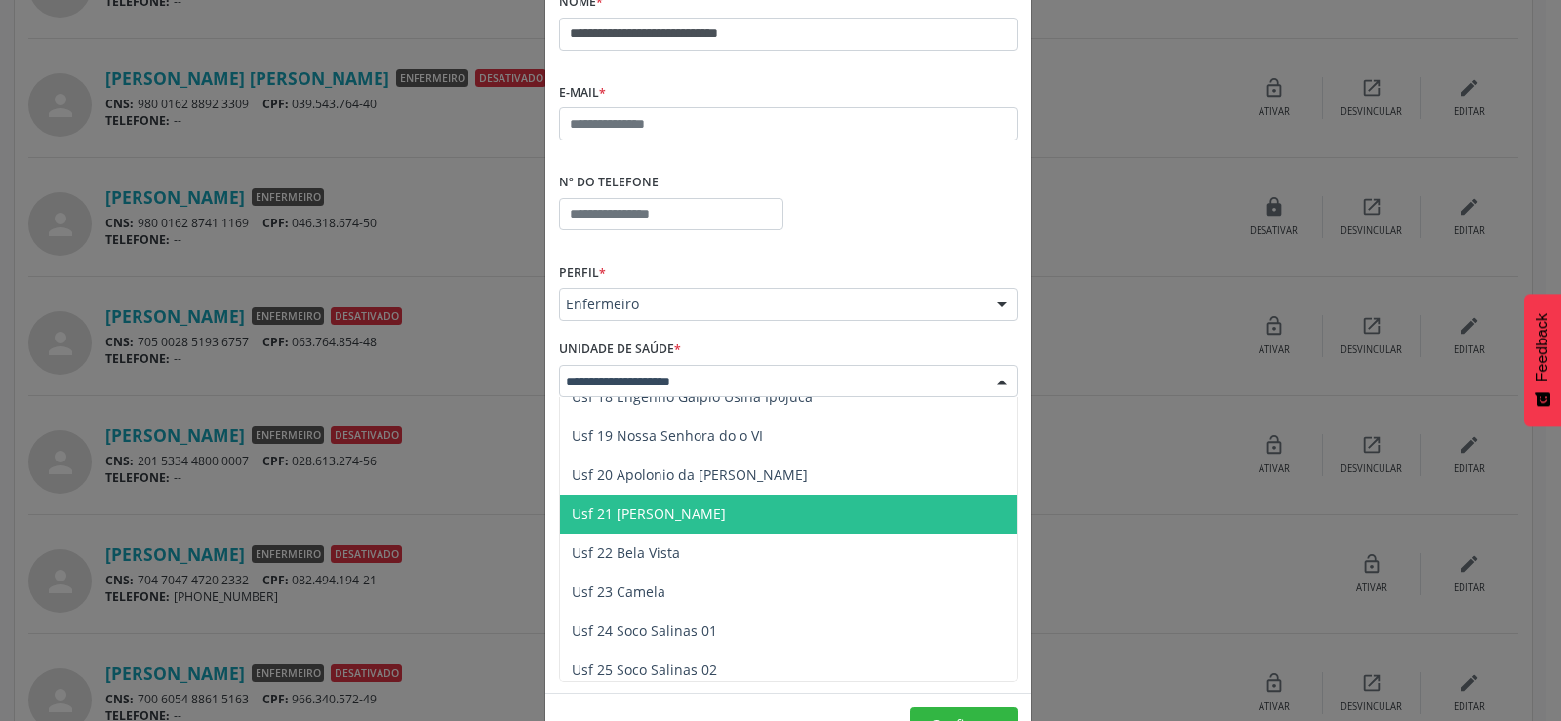
click at [720, 508] on span "Usf 21 Regina Severina da Silva" at bounding box center [649, 514] width 154 height 19
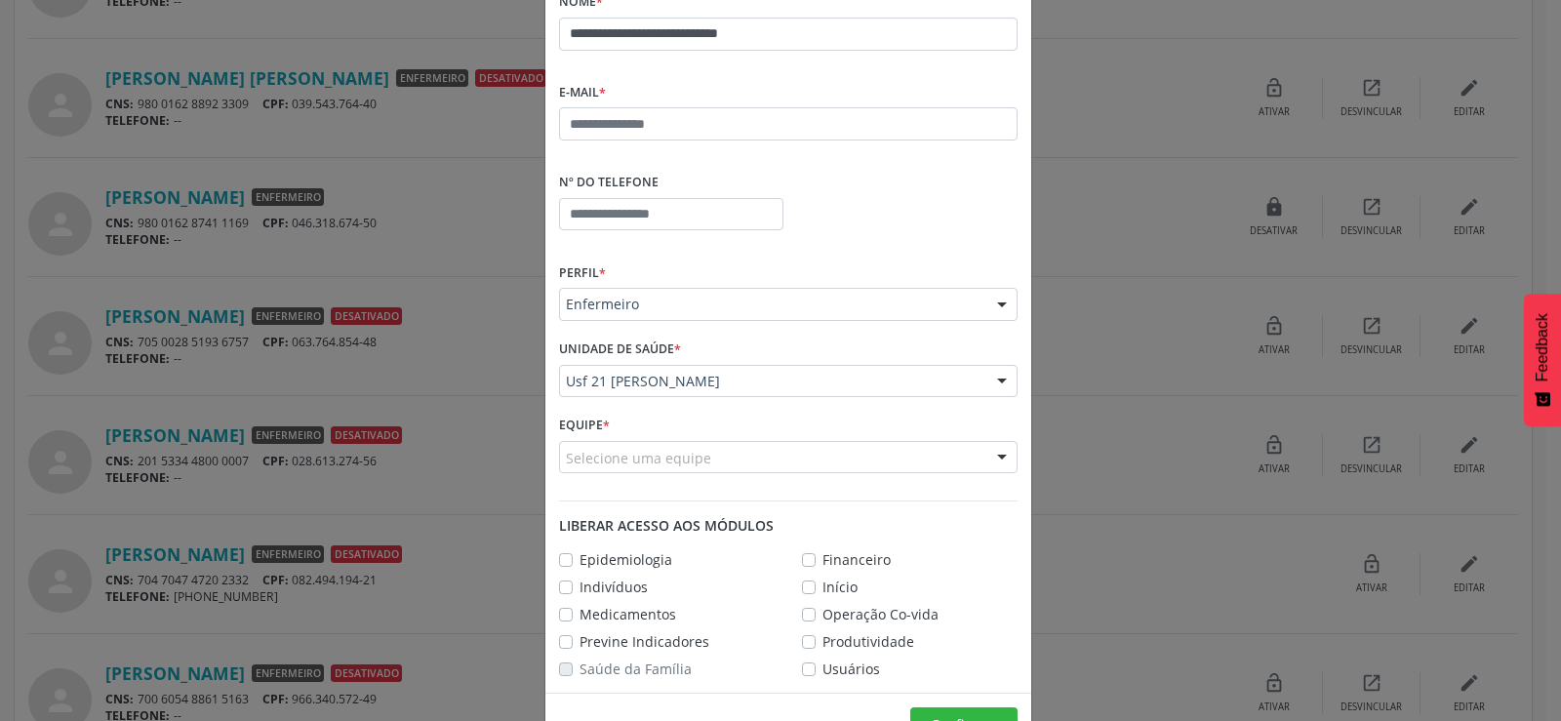
click at [991, 455] on div at bounding box center [1002, 458] width 29 height 33
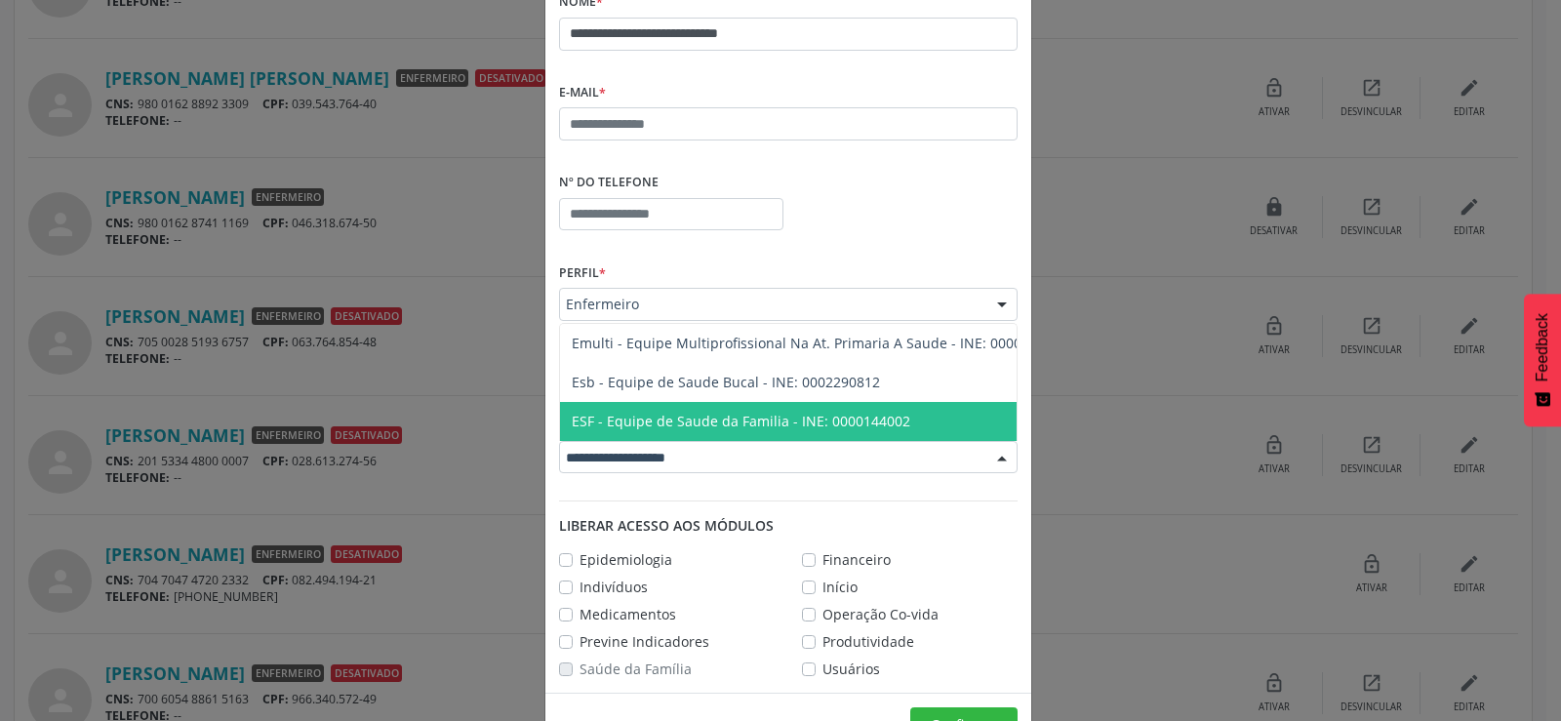
scroll to position [253, 0]
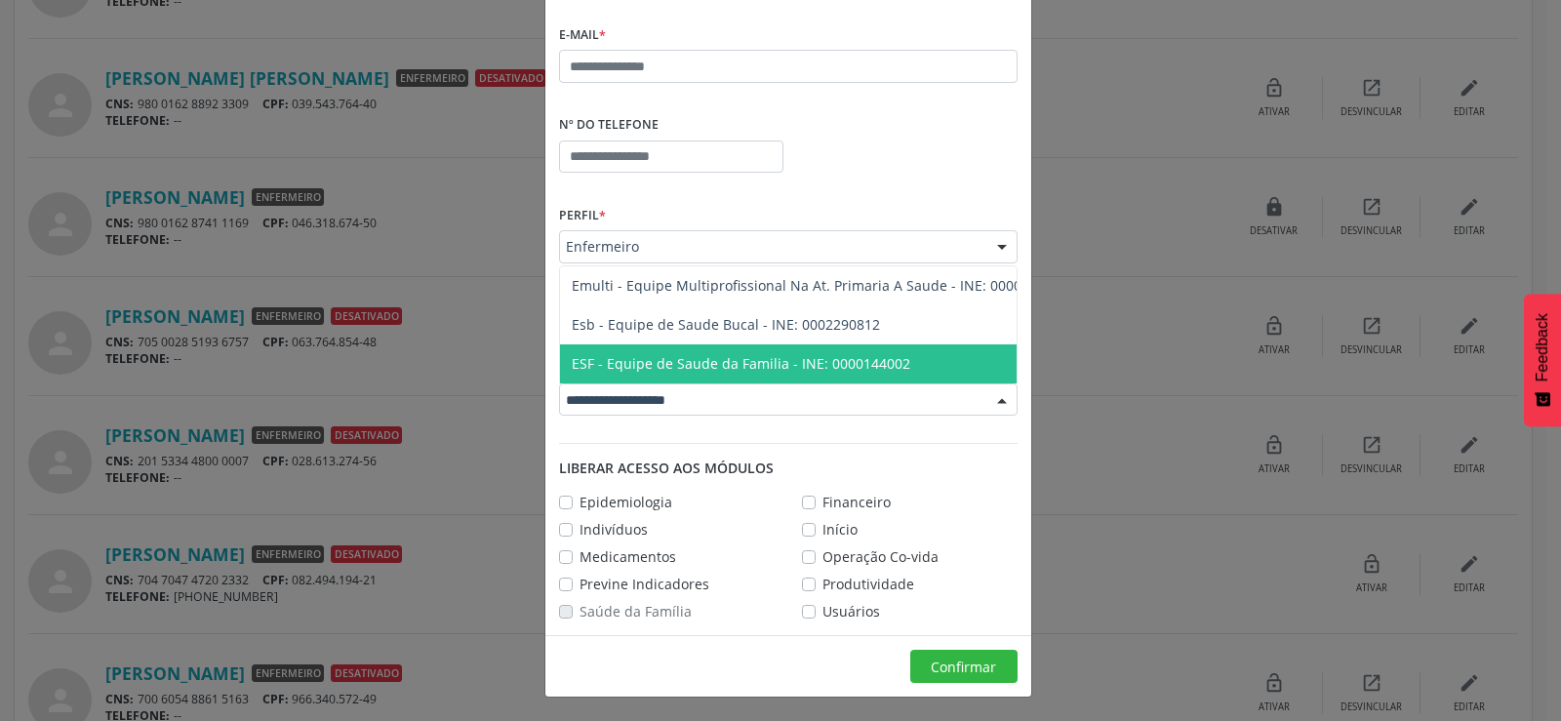
click at [694, 354] on span "ESF - Equipe de Saude da Familia - INE: 0000144002" at bounding box center [741, 363] width 339 height 19
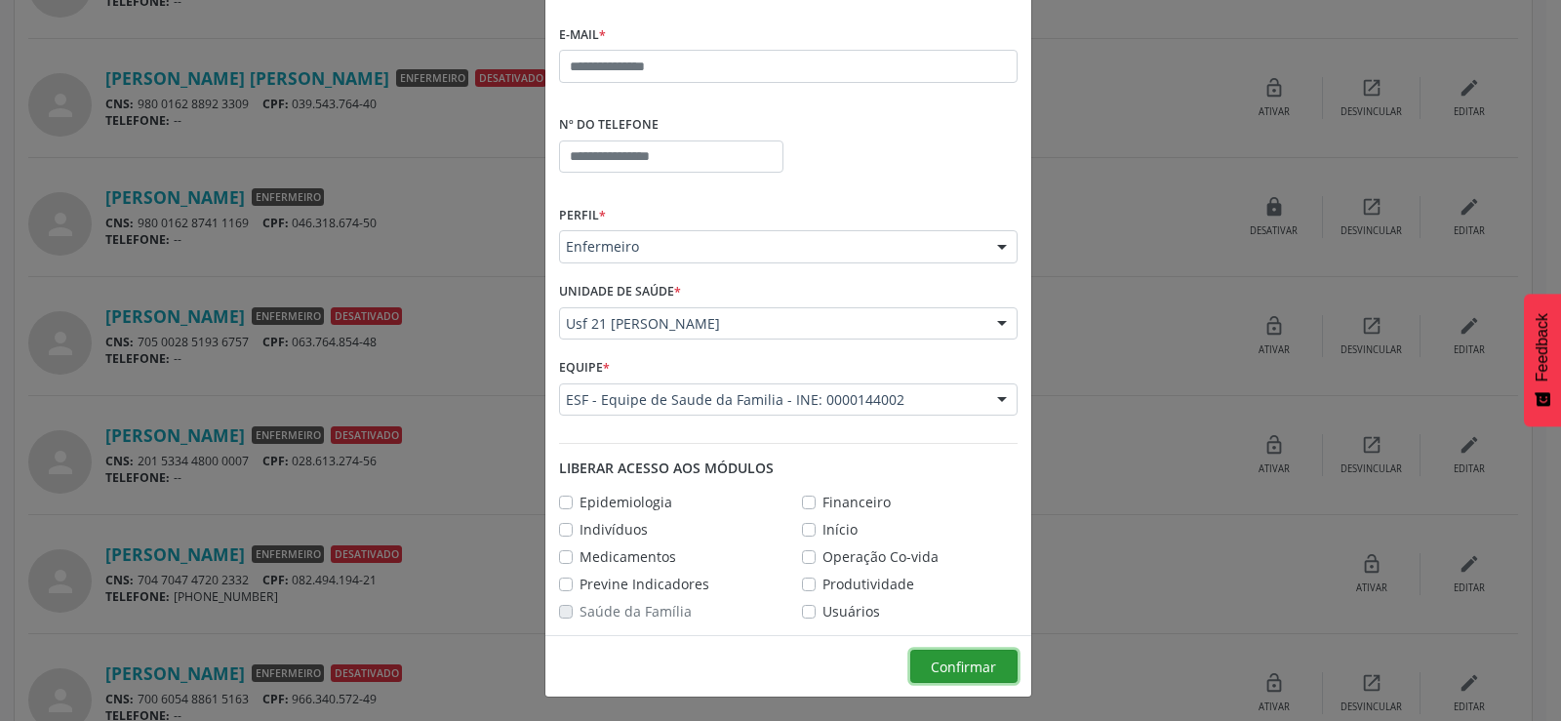
click at [938, 660] on span "Confirmar" at bounding box center [963, 667] width 65 height 19
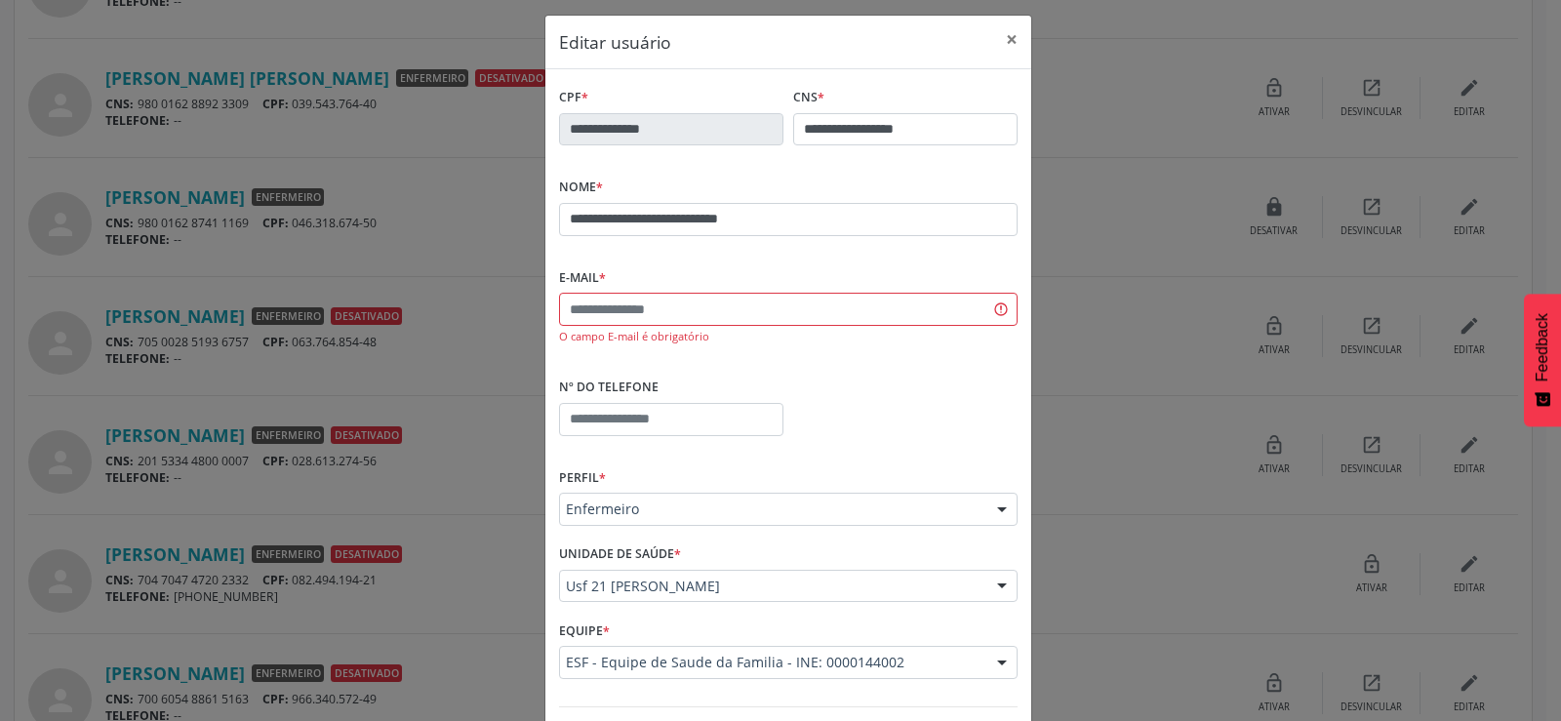
scroll to position [0, 0]
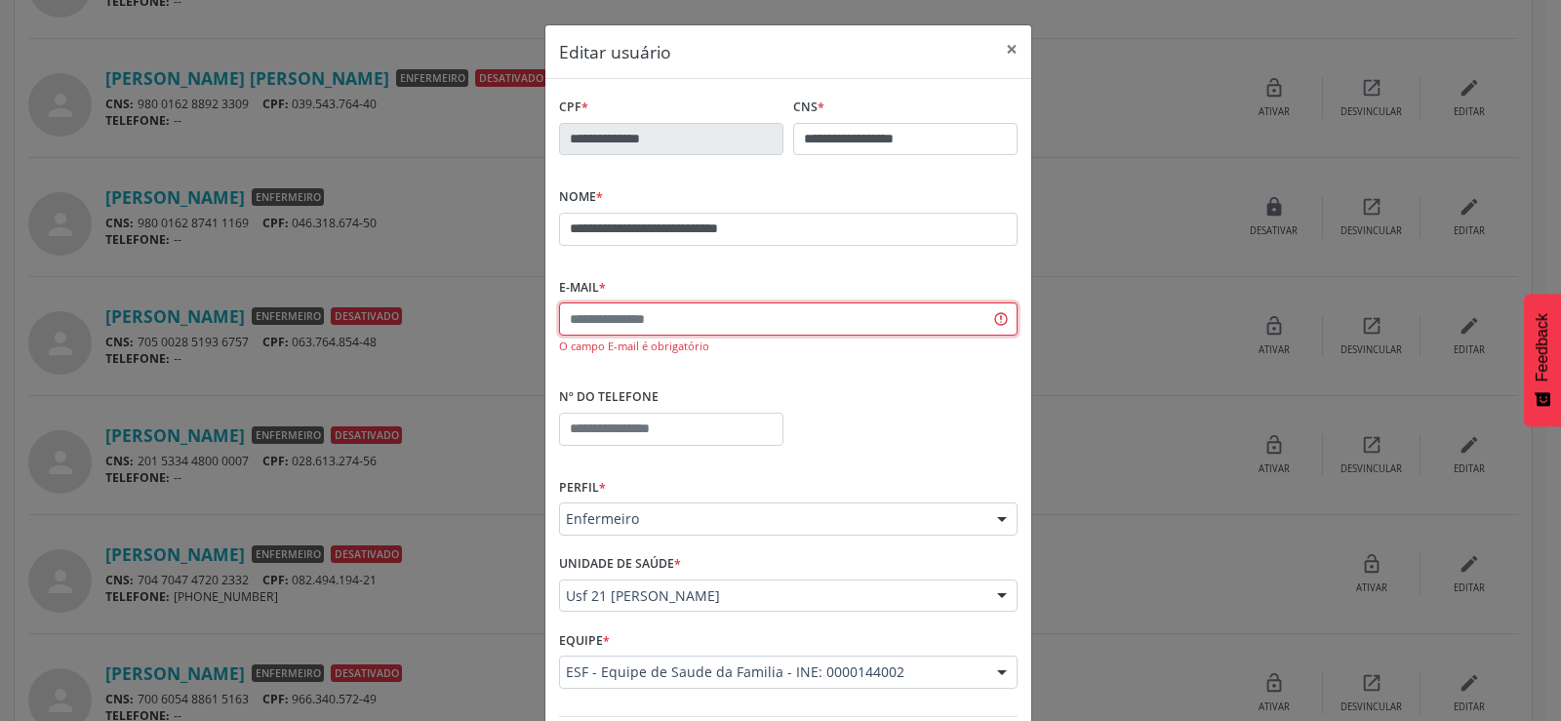
click at [756, 326] on input "text" at bounding box center [788, 319] width 459 height 33
type input "**********"
click at [566, 424] on input "text" at bounding box center [671, 429] width 224 height 33
type input "**********"
click at [825, 415] on div "**********" at bounding box center [788, 428] width 468 height 90
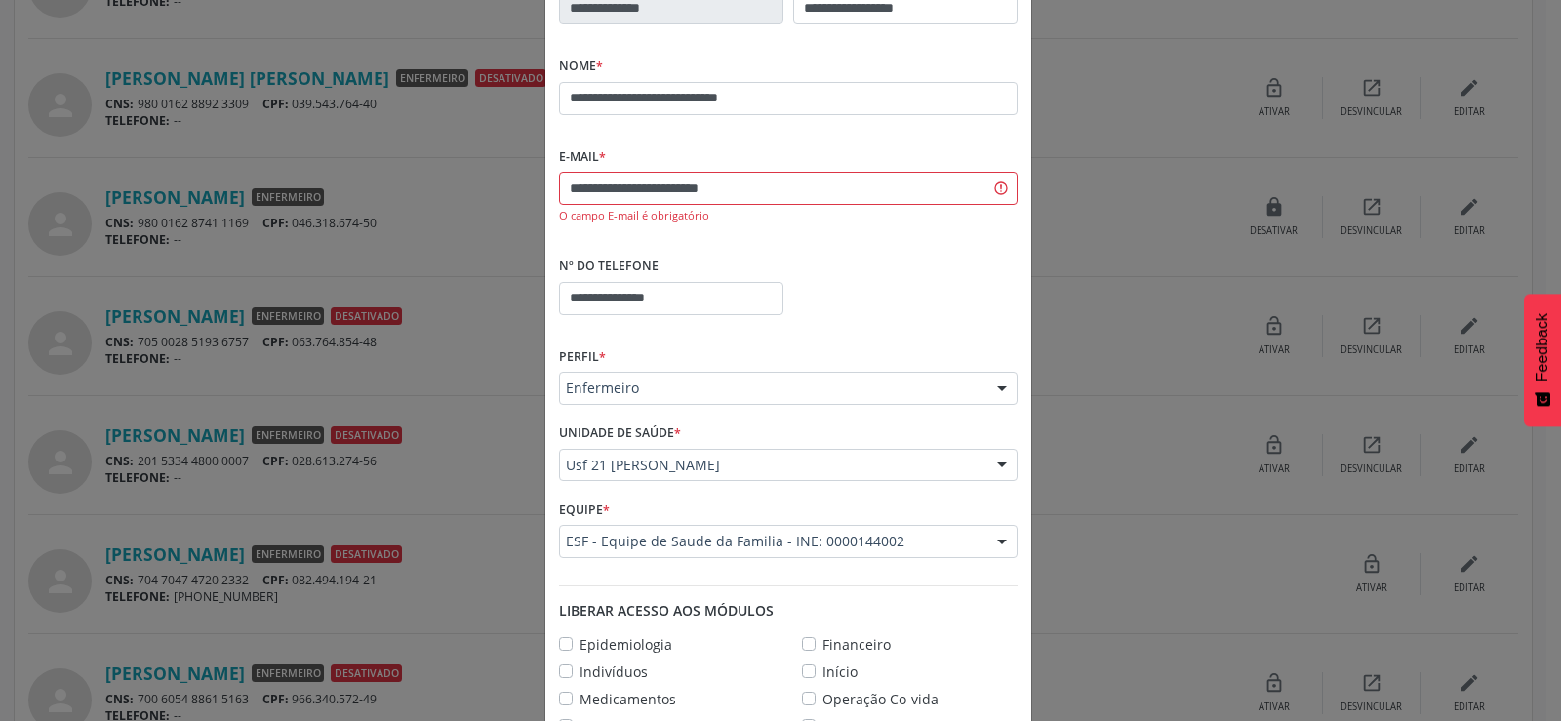
scroll to position [273, 0]
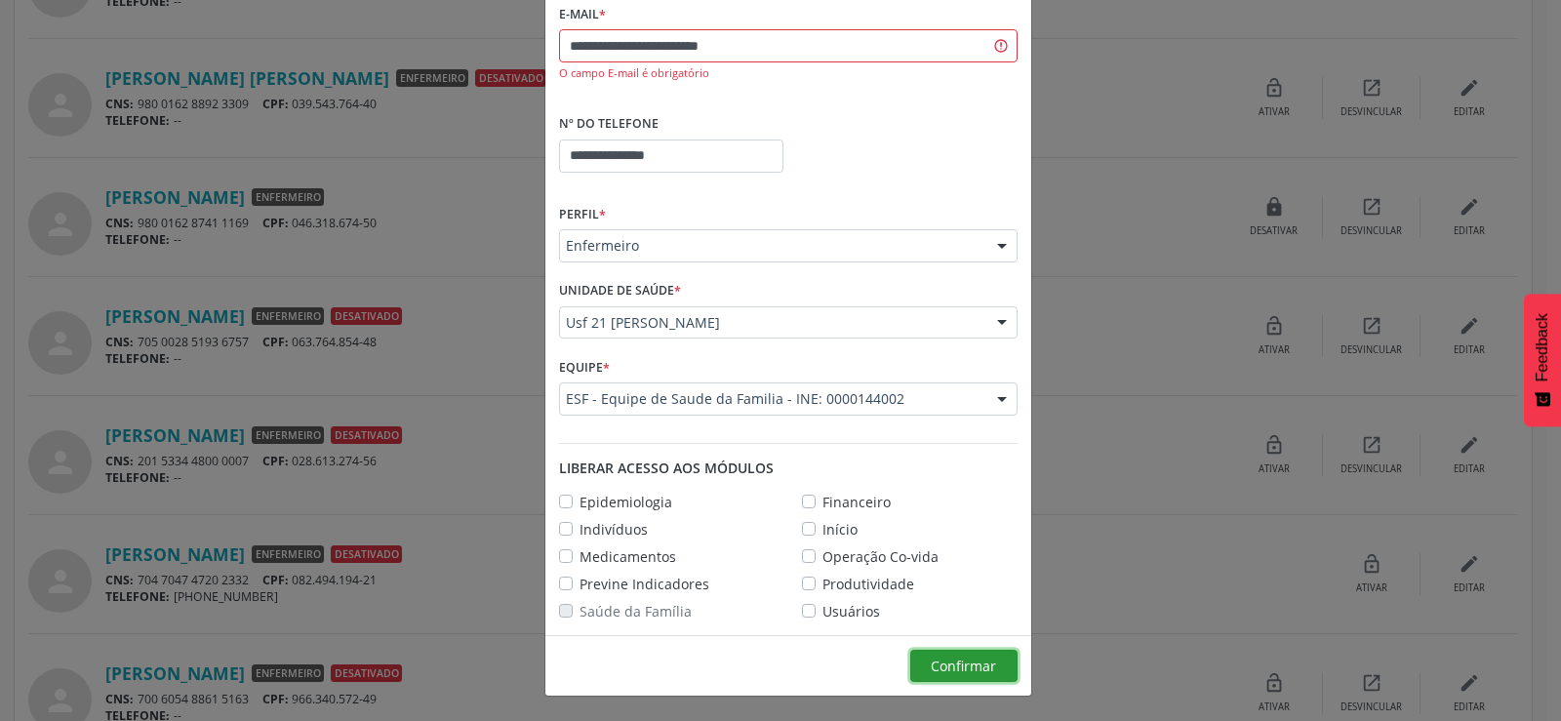
click at [911, 661] on button "Confirmar" at bounding box center [964, 666] width 107 height 33
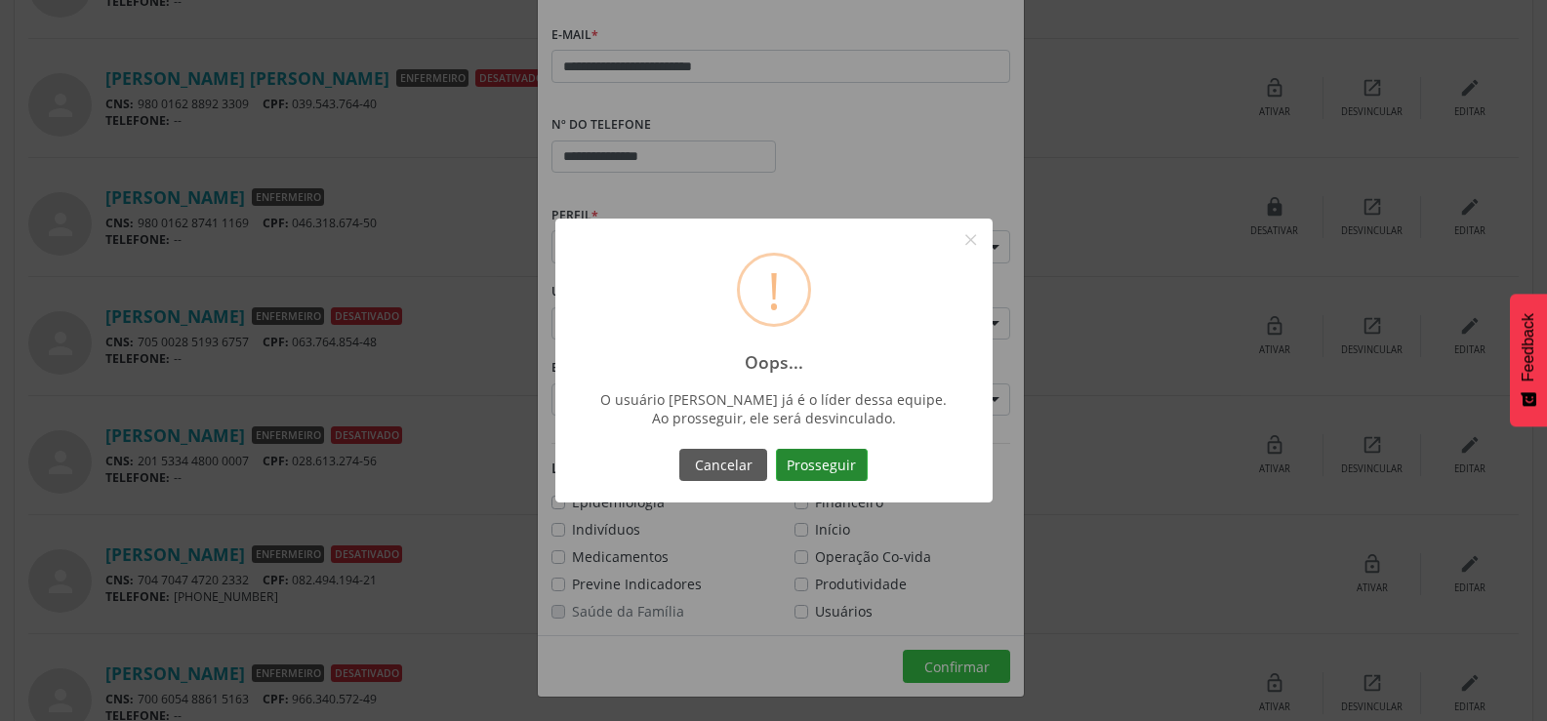
click at [820, 471] on button "Prosseguir" at bounding box center [822, 465] width 92 height 33
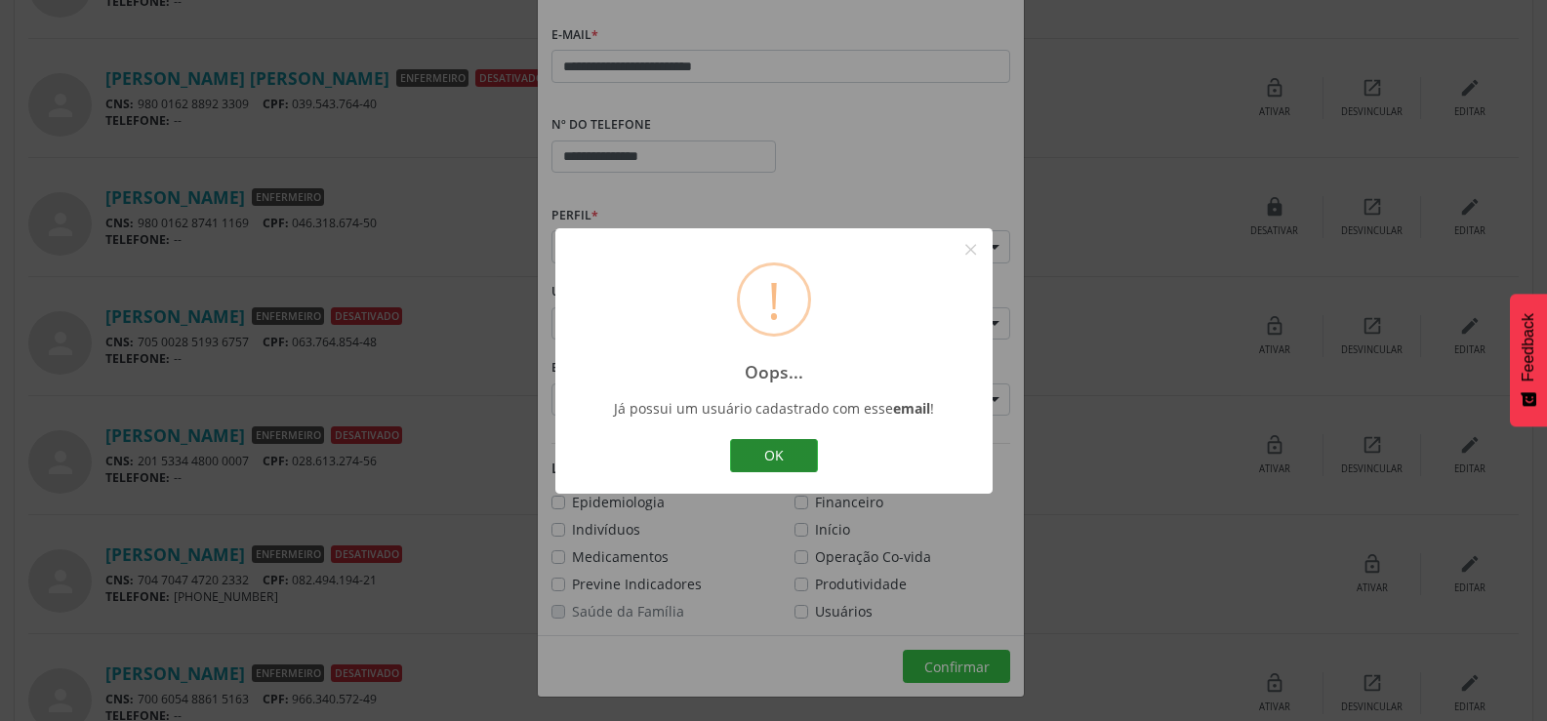
click at [756, 447] on button "OK" at bounding box center [774, 455] width 88 height 33
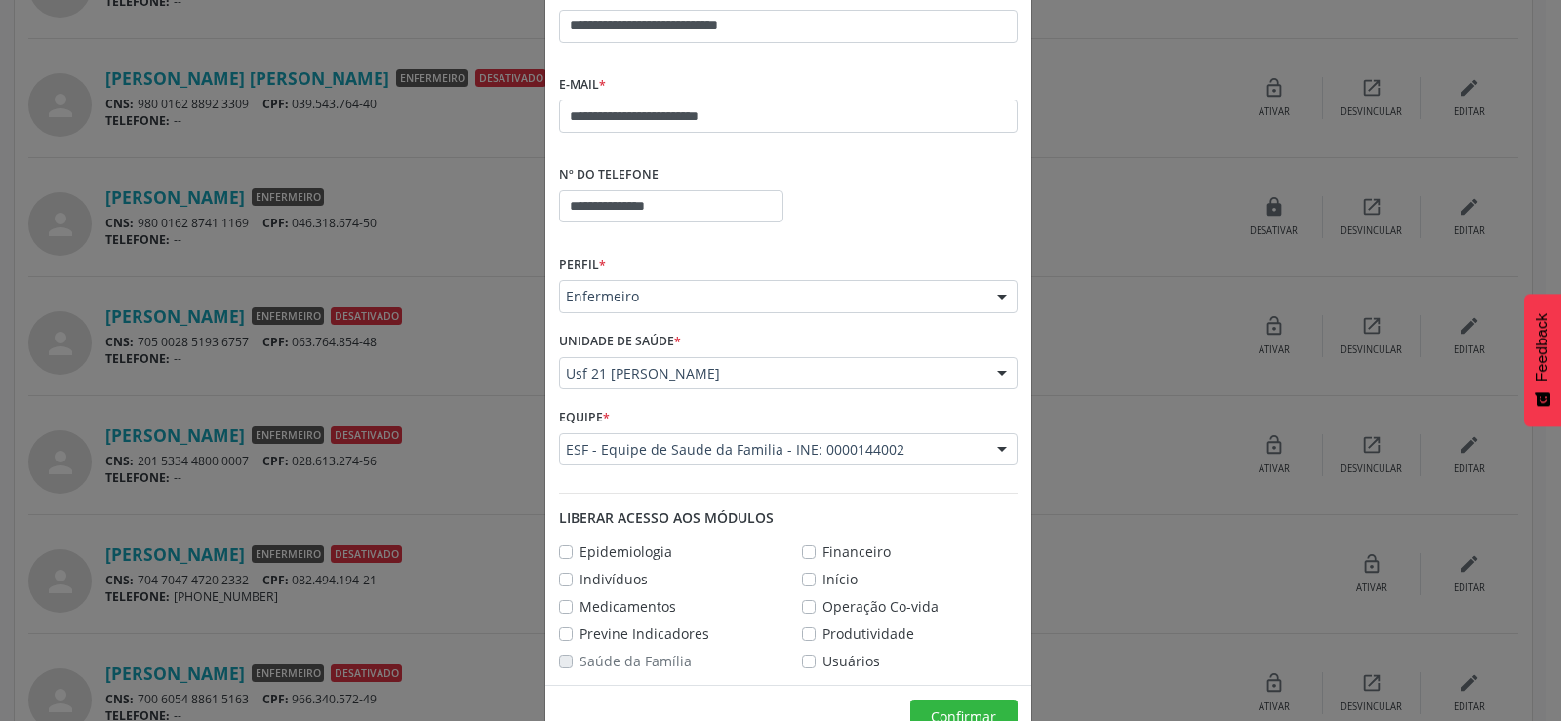
scroll to position [155, 0]
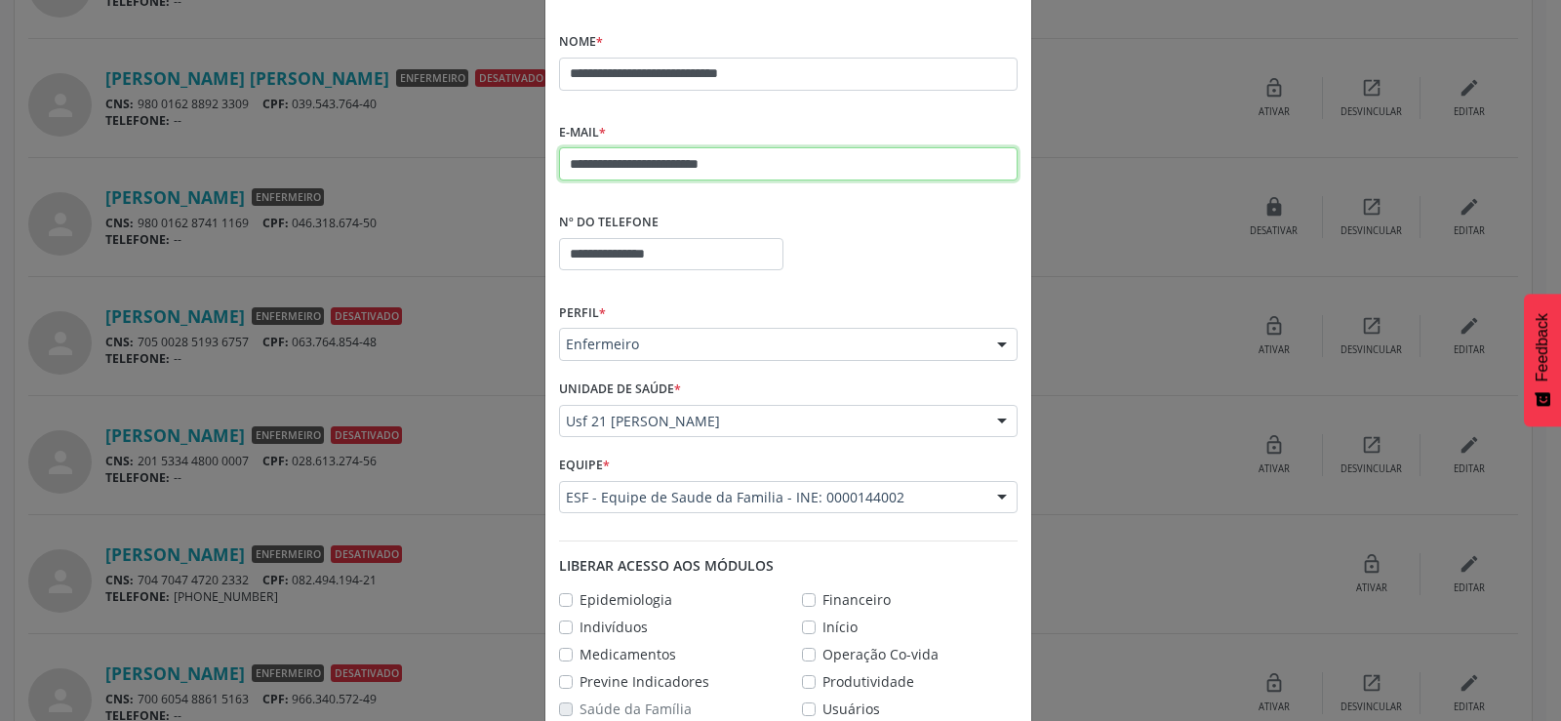
click at [662, 162] on input "**********" at bounding box center [788, 163] width 459 height 33
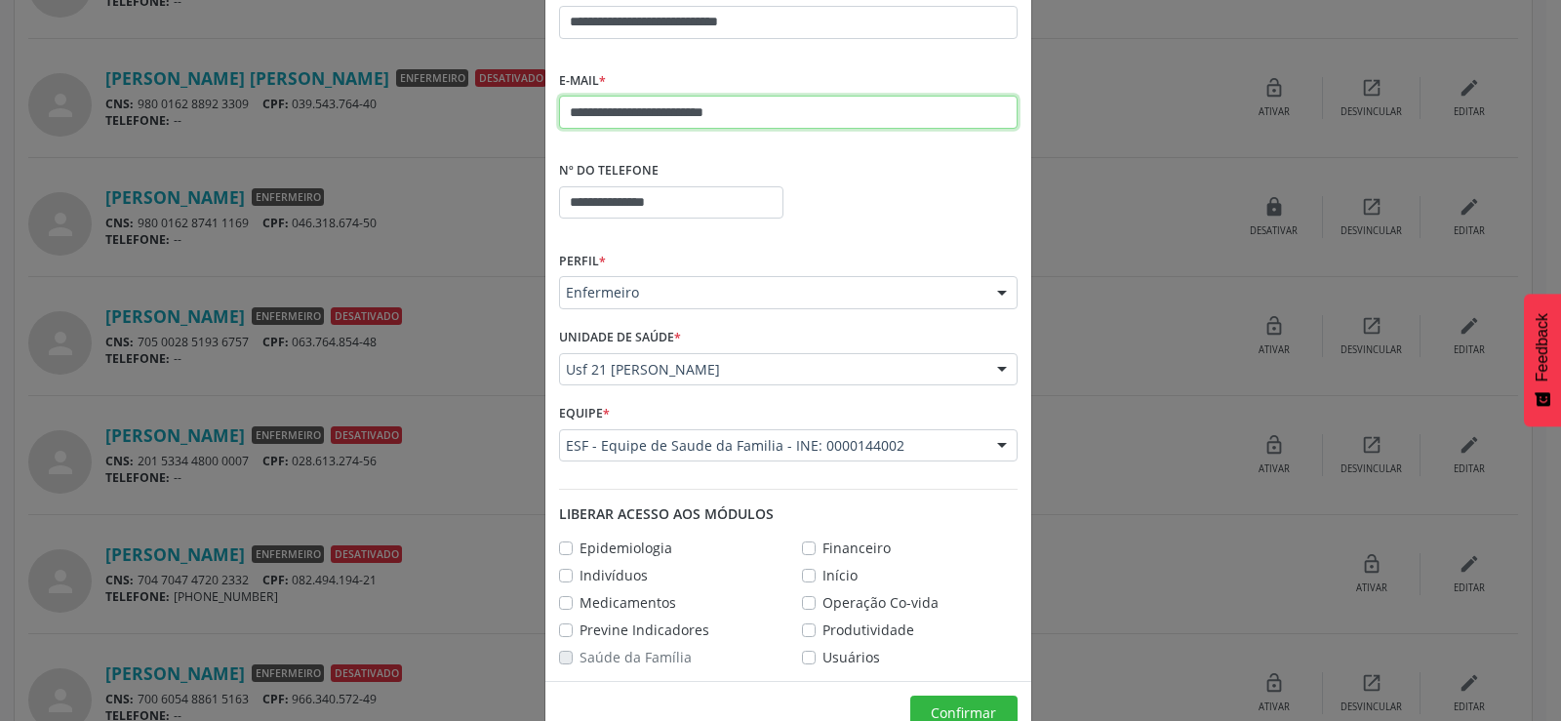
scroll to position [253, 0]
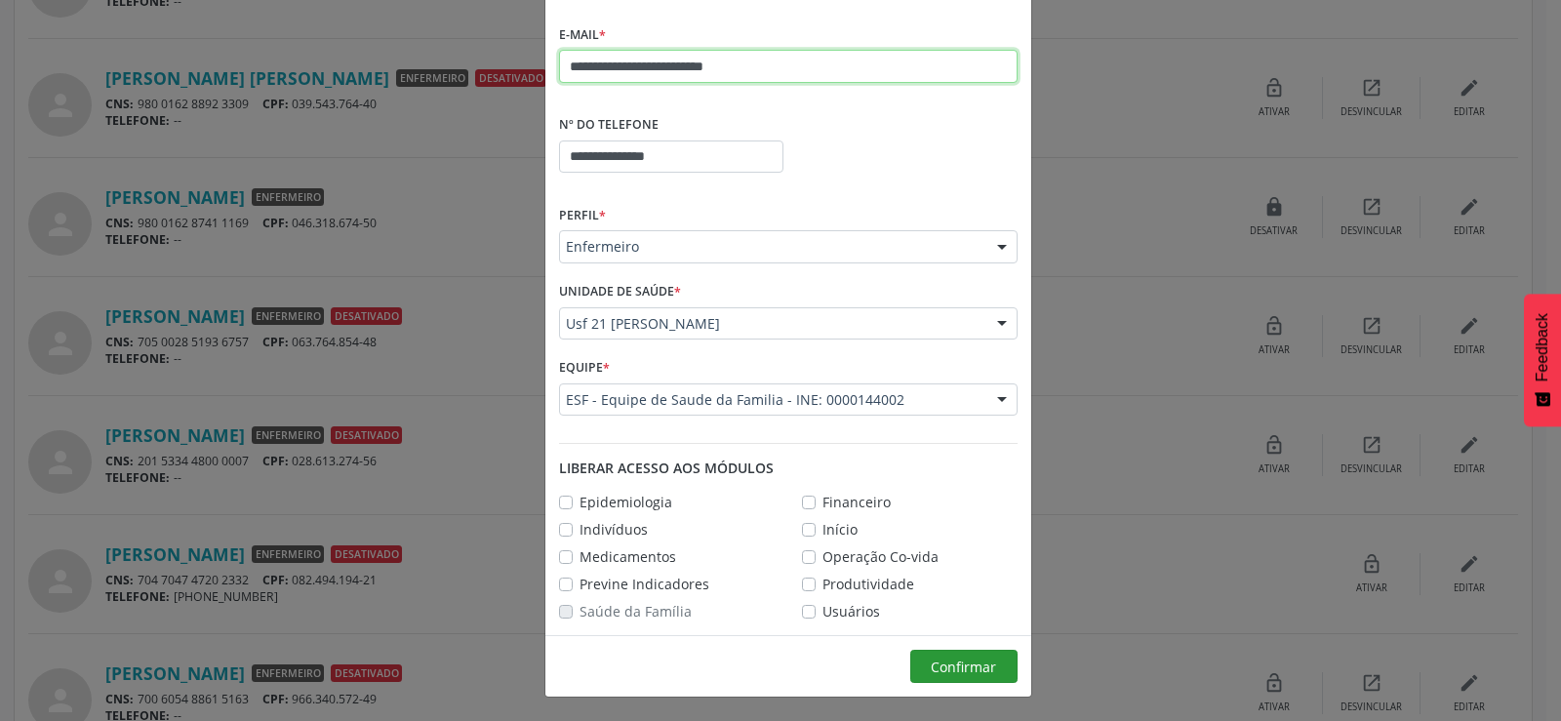
type input "**********"
click at [949, 670] on span "Confirmar" at bounding box center [963, 667] width 65 height 19
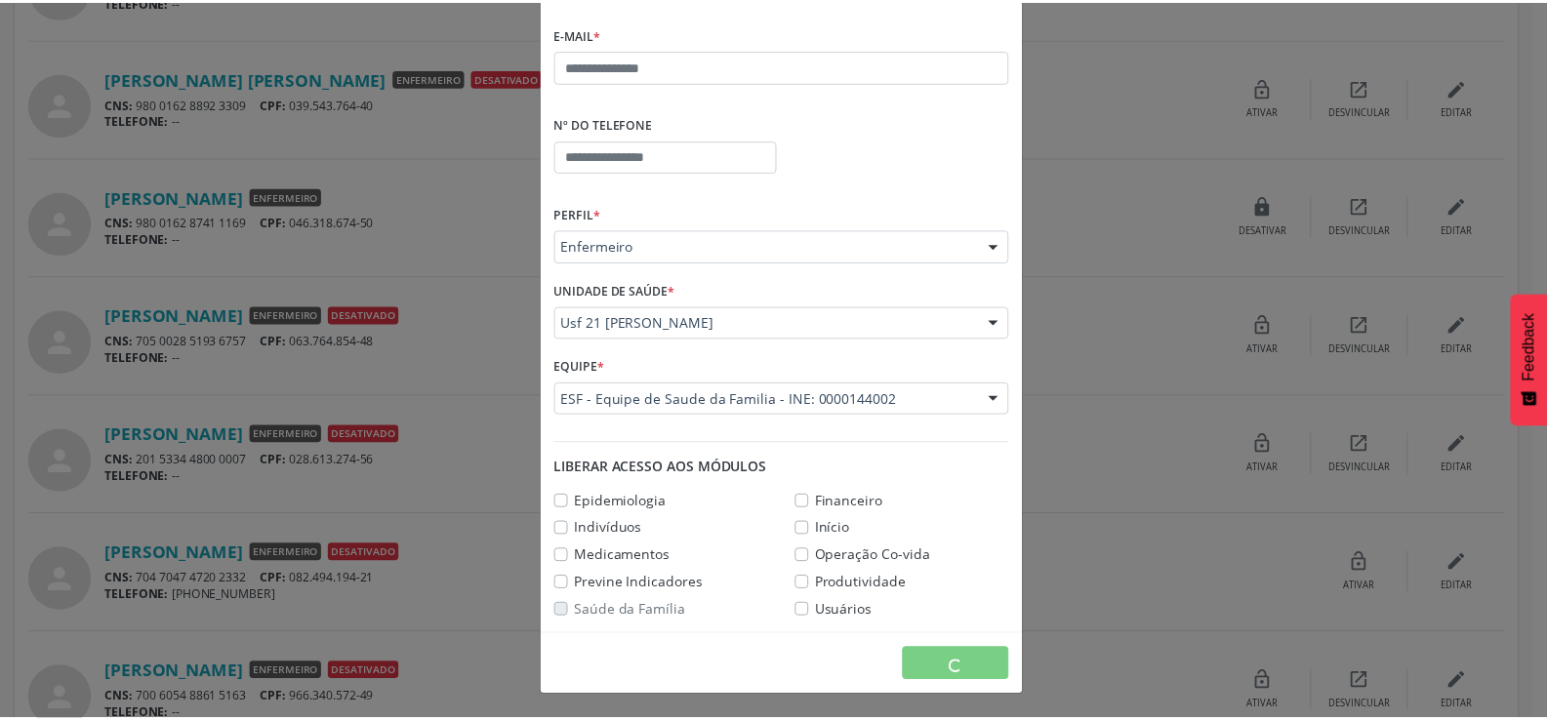
scroll to position [180, 0]
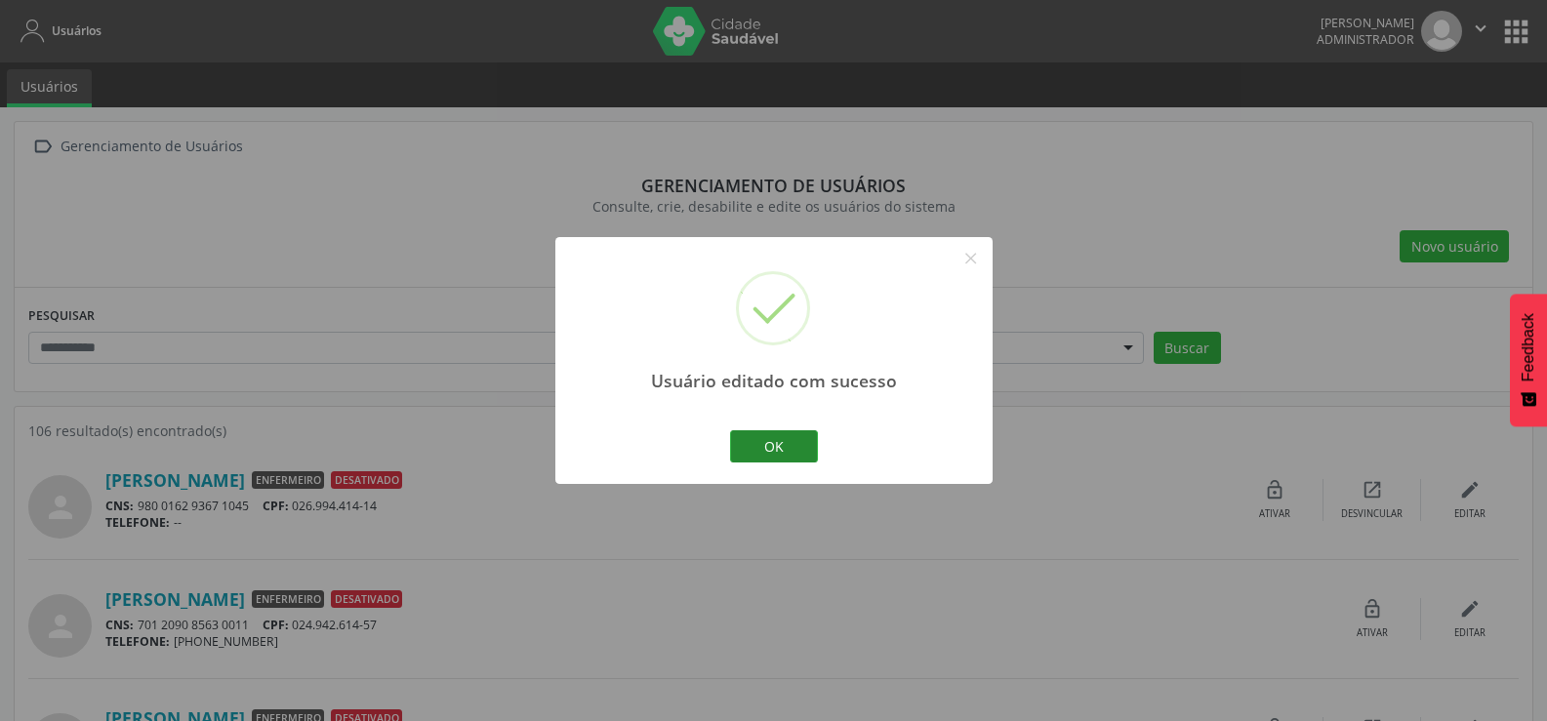
click at [785, 443] on button "OK" at bounding box center [774, 446] width 88 height 33
